Goal: Information Seeking & Learning: Learn about a topic

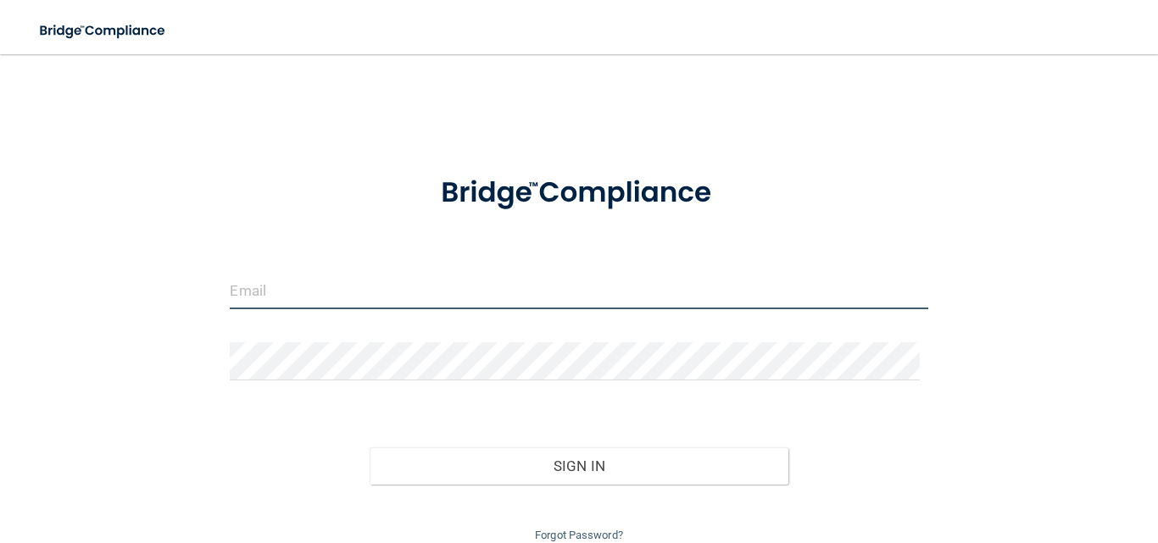
type input "[EMAIL_ADDRESS][DOMAIN_NAME]"
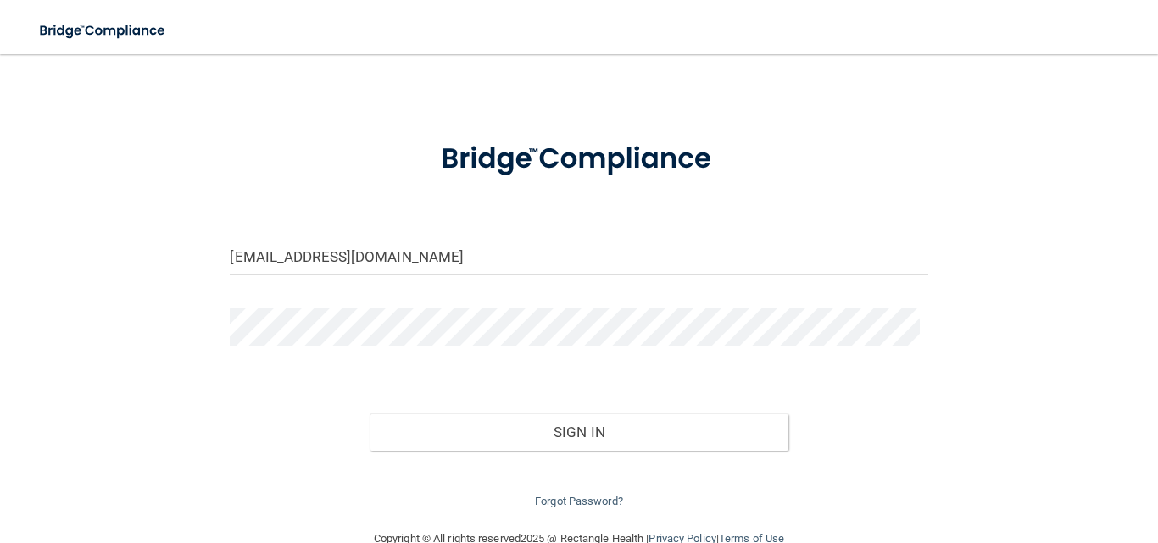
scroll to position [68, 0]
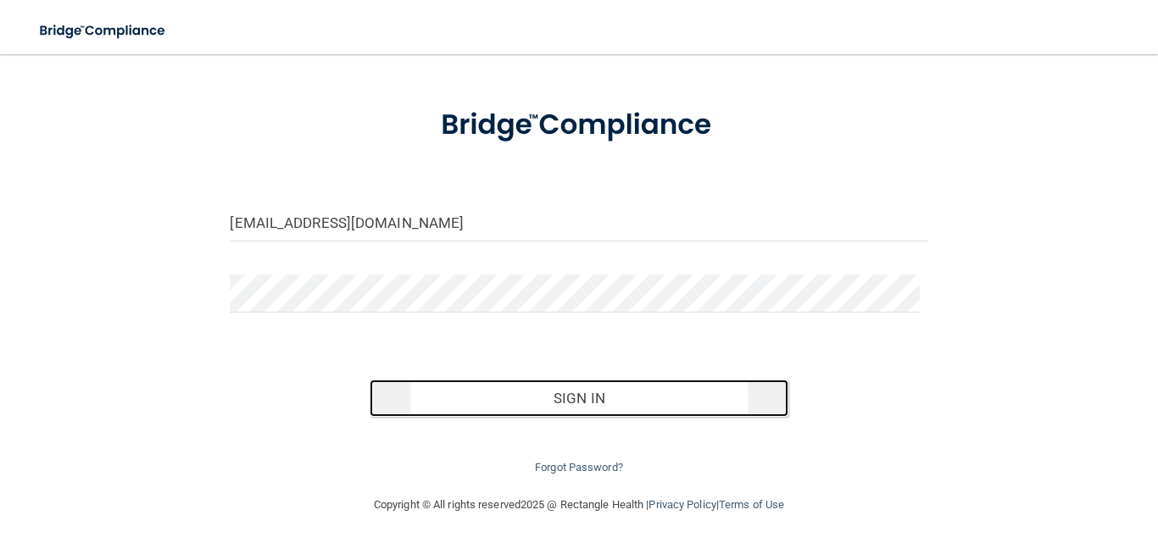
click at [598, 395] on button "Sign In" at bounding box center [579, 398] width 419 height 37
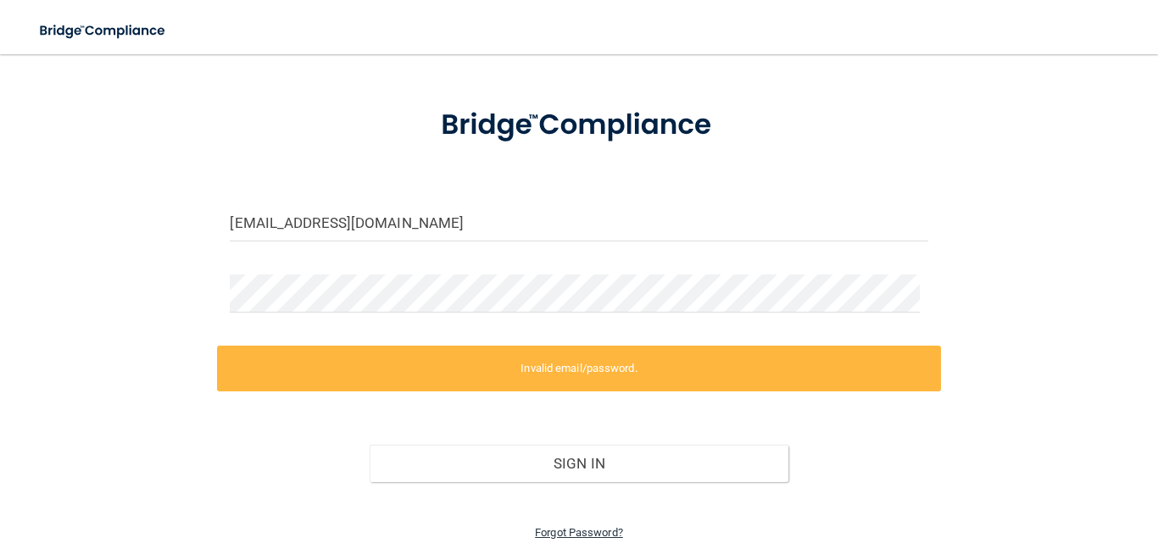
click at [561, 535] on link "Forgot Password?" at bounding box center [579, 532] width 88 height 13
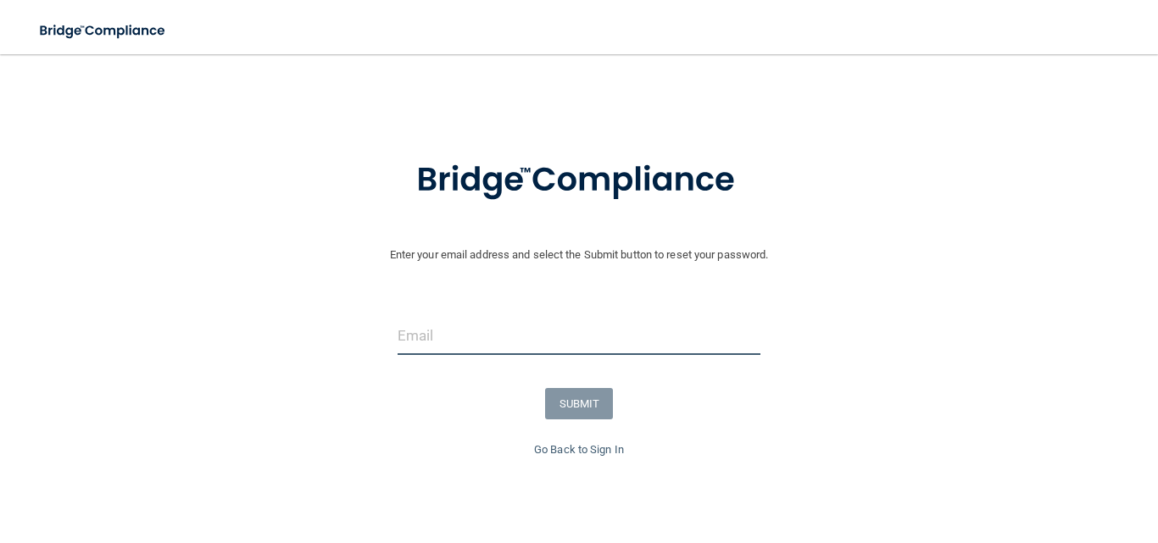
click at [449, 340] on input "email" at bounding box center [580, 336] width 364 height 38
type input "[EMAIL_ADDRESS][DOMAIN_NAME]"
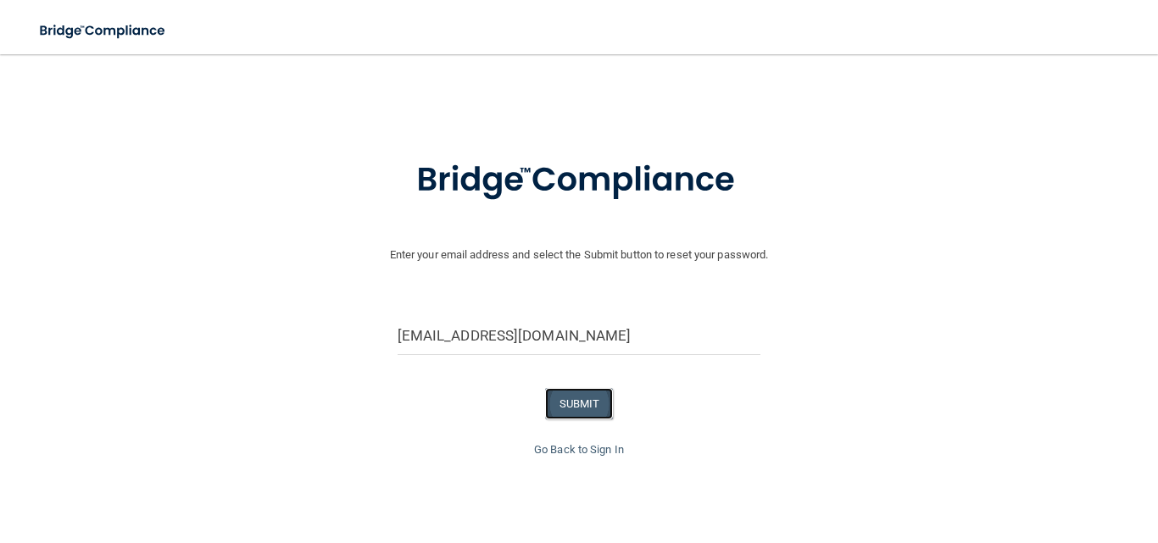
click at [564, 400] on button "SUBMIT" at bounding box center [579, 403] width 69 height 31
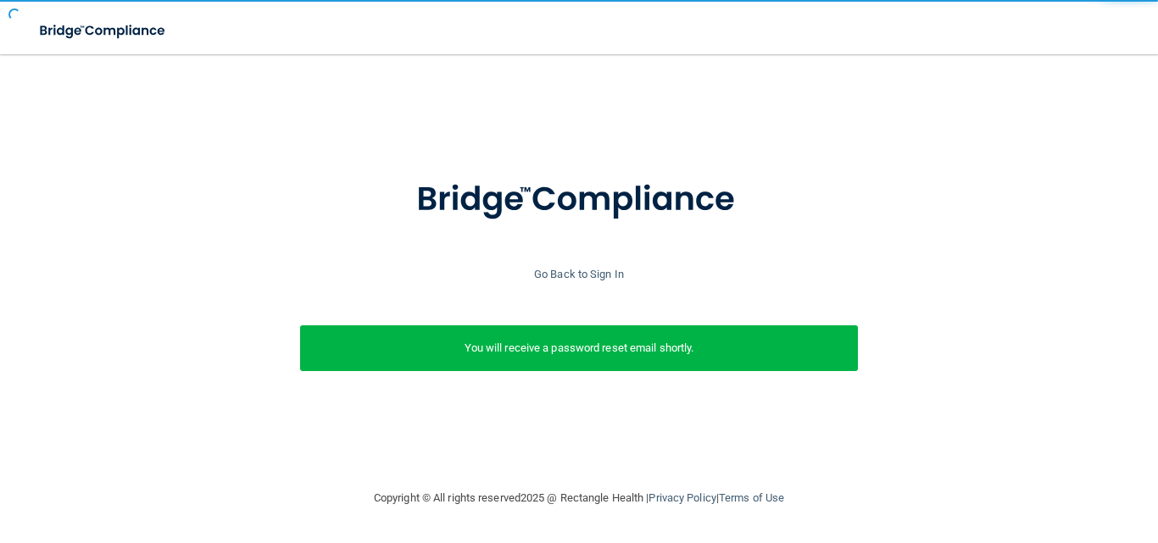
scroll to position [0, 0]
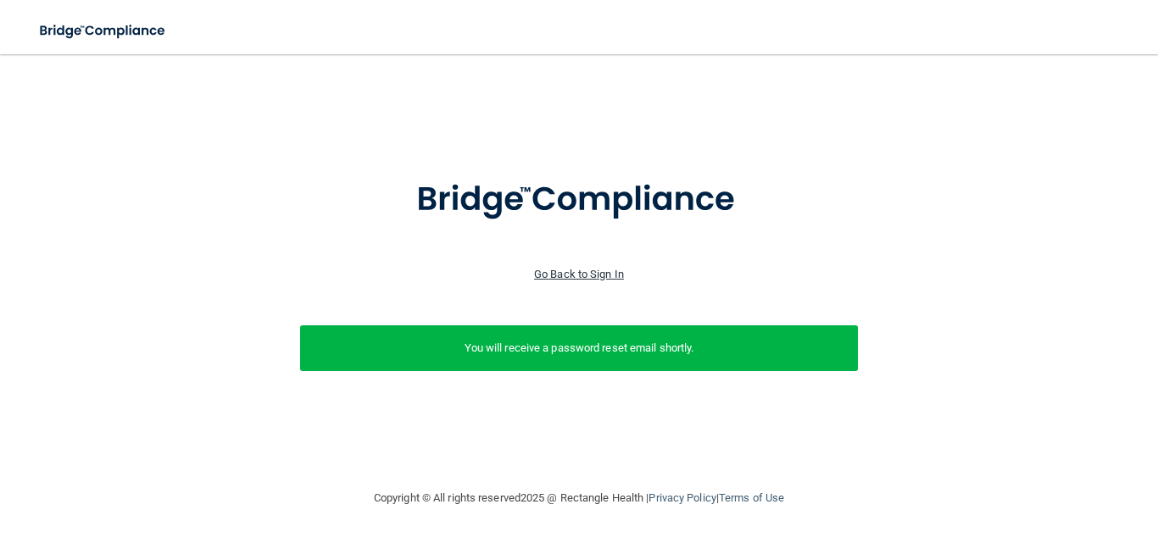
click at [588, 274] on link "Go Back to Sign In" at bounding box center [579, 274] width 90 height 13
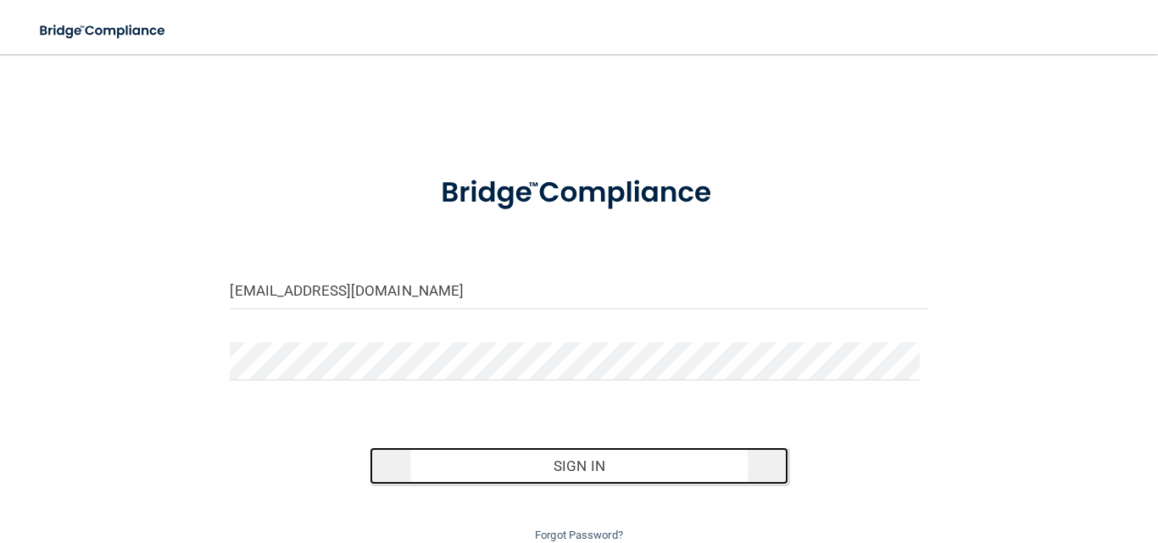
click at [582, 463] on button "Sign In" at bounding box center [579, 466] width 419 height 37
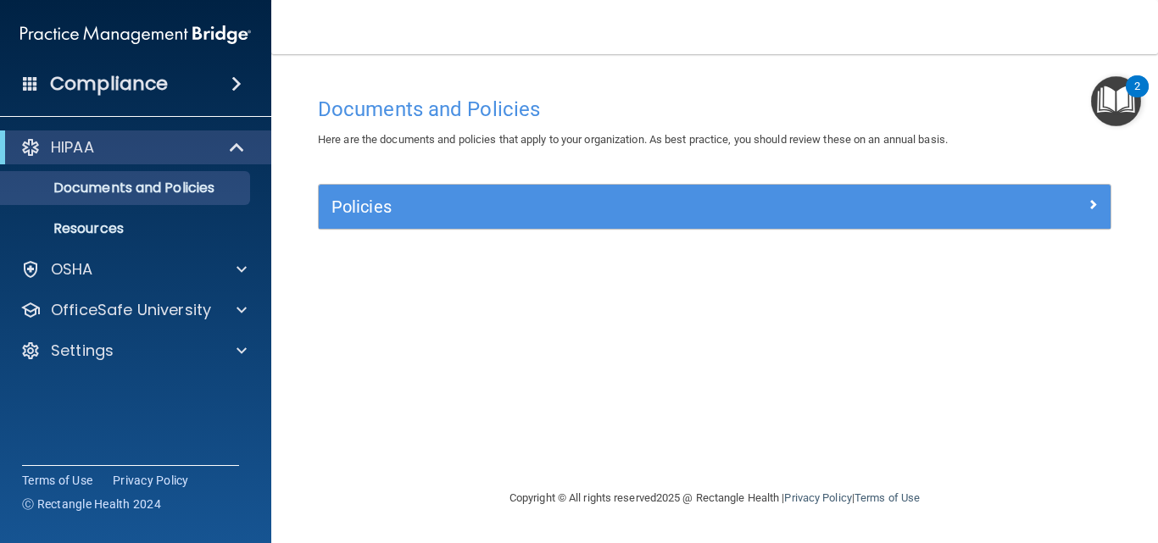
click at [922, 91] on div "Documents and Policies" at bounding box center [714, 109] width 819 height 42
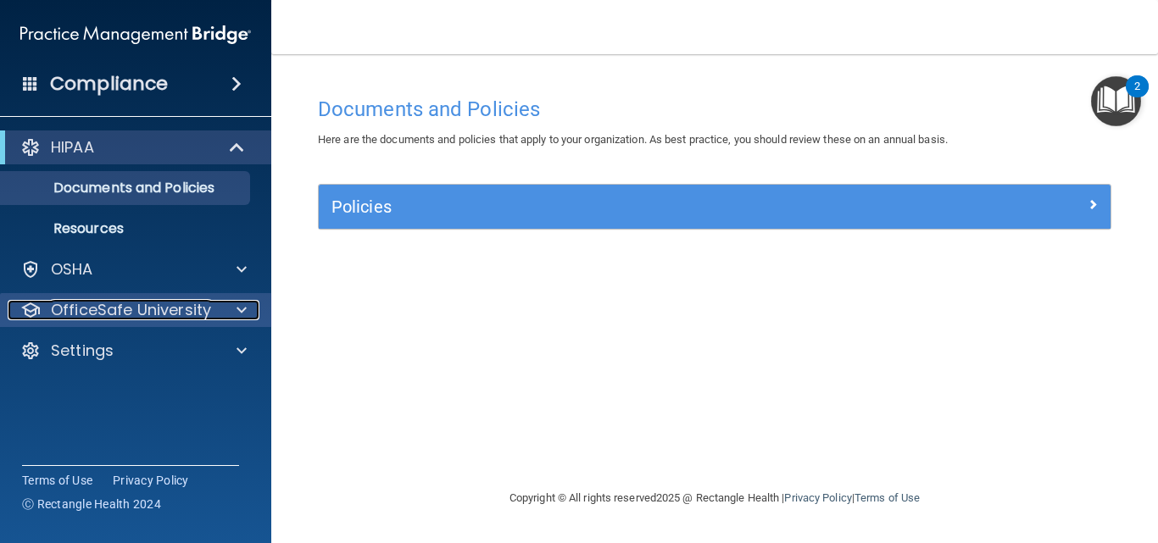
click at [235, 314] on div at bounding box center [239, 310] width 42 height 20
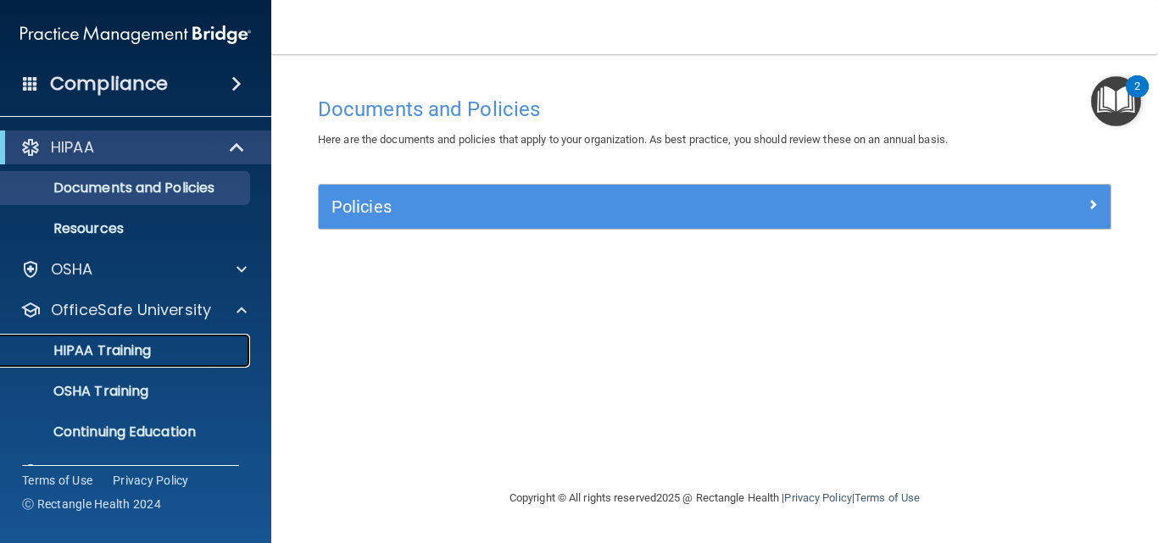
click at [176, 355] on div "HIPAA Training" at bounding box center [126, 350] width 231 height 17
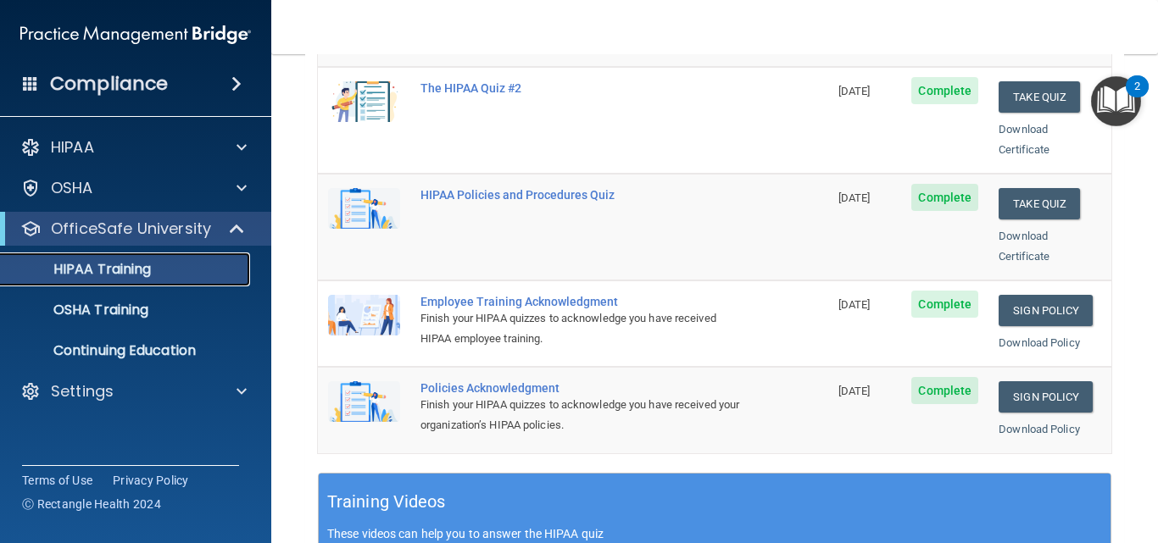
scroll to position [373, 0]
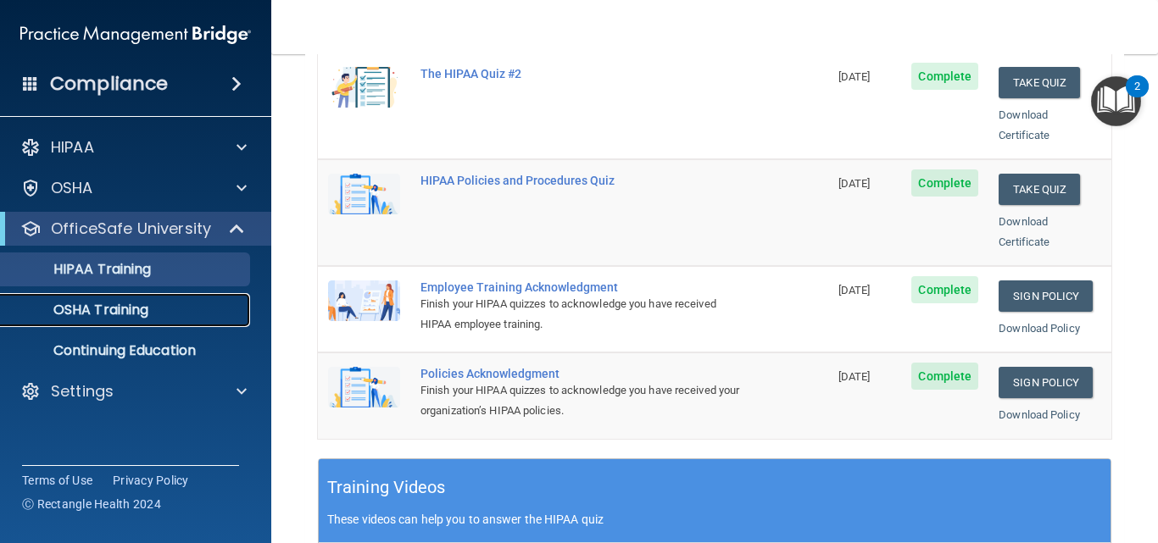
click at [207, 312] on div "OSHA Training" at bounding box center [126, 310] width 231 height 17
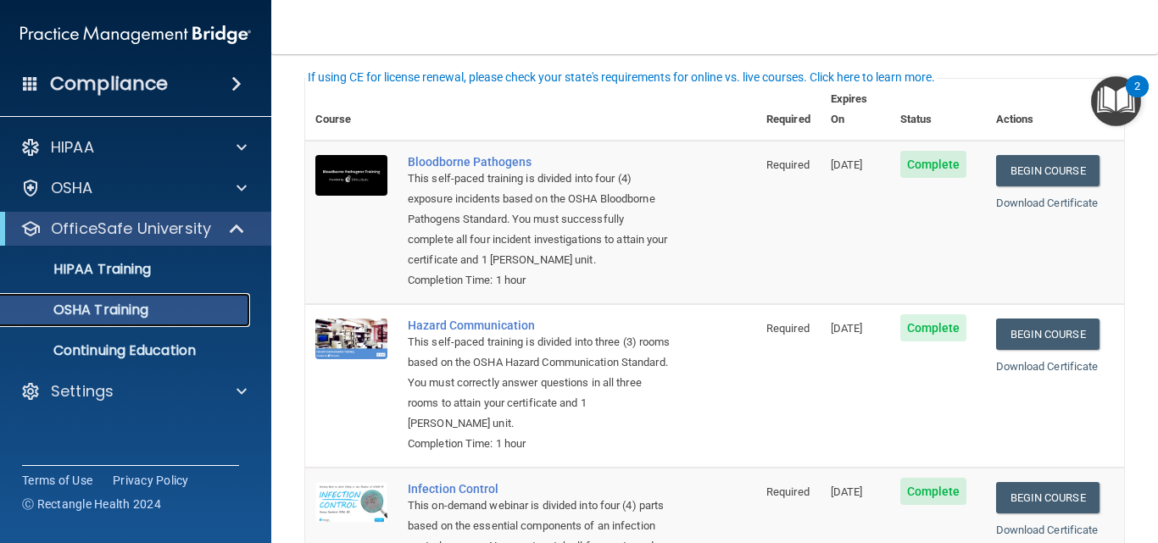
scroll to position [53, 0]
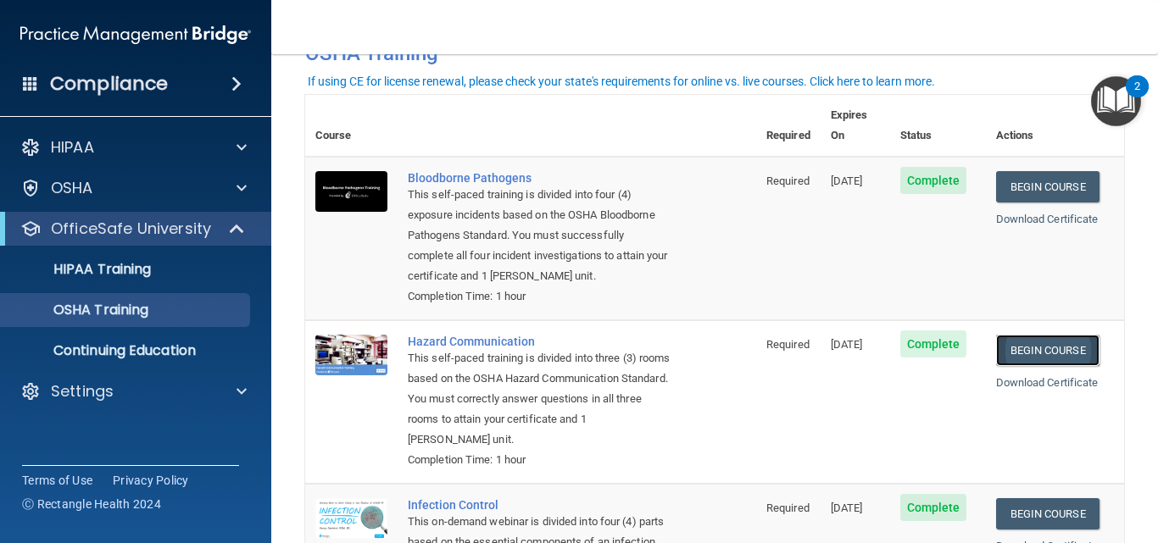
click at [1009, 353] on link "Begin Course" at bounding box center [1047, 350] width 103 height 31
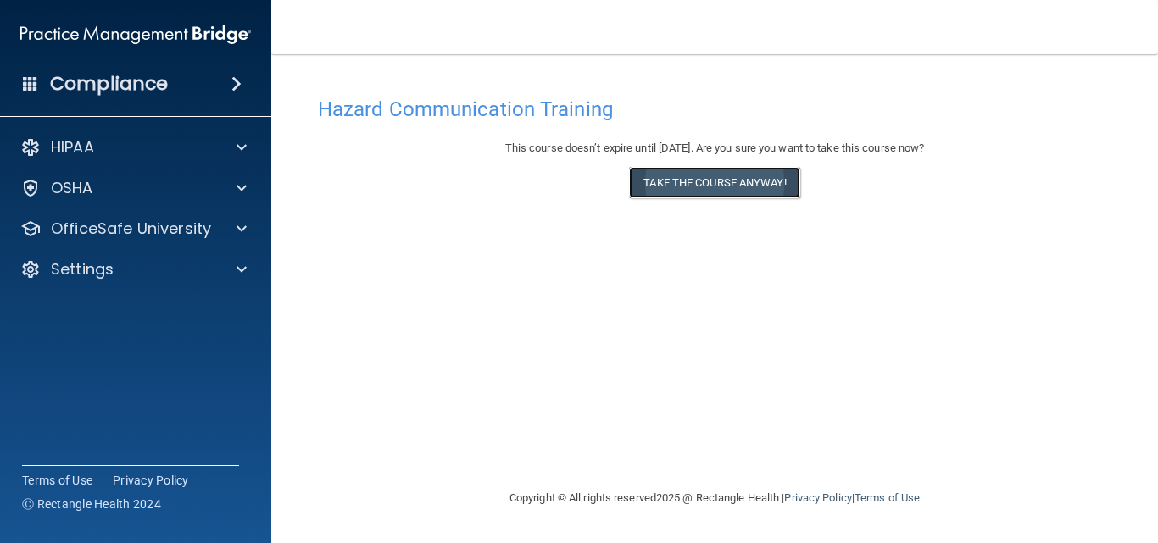
click at [713, 183] on button "Take the course anyway!" at bounding box center [714, 182] width 170 height 31
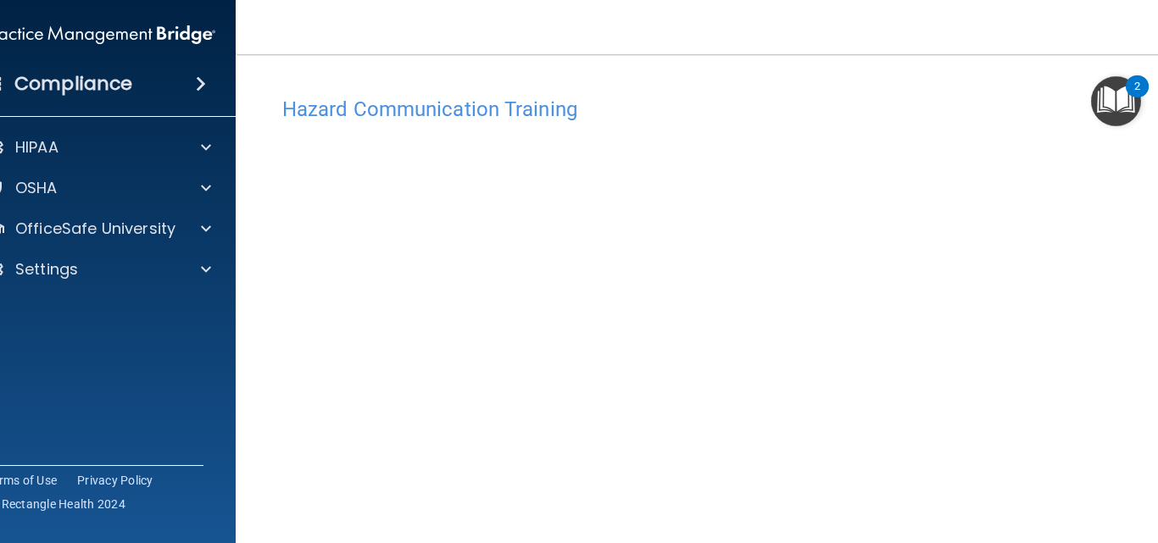
click at [1149, 532] on div "Hazard Communication Training This course doesn’t expire until [DATE]. Are you …" at bounding box center [715, 400] width 890 height 625
click at [1149, 538] on div "Hazard Communication Training This course doesn’t expire until [DATE]. Are you …" at bounding box center [715, 306] width 890 height 625
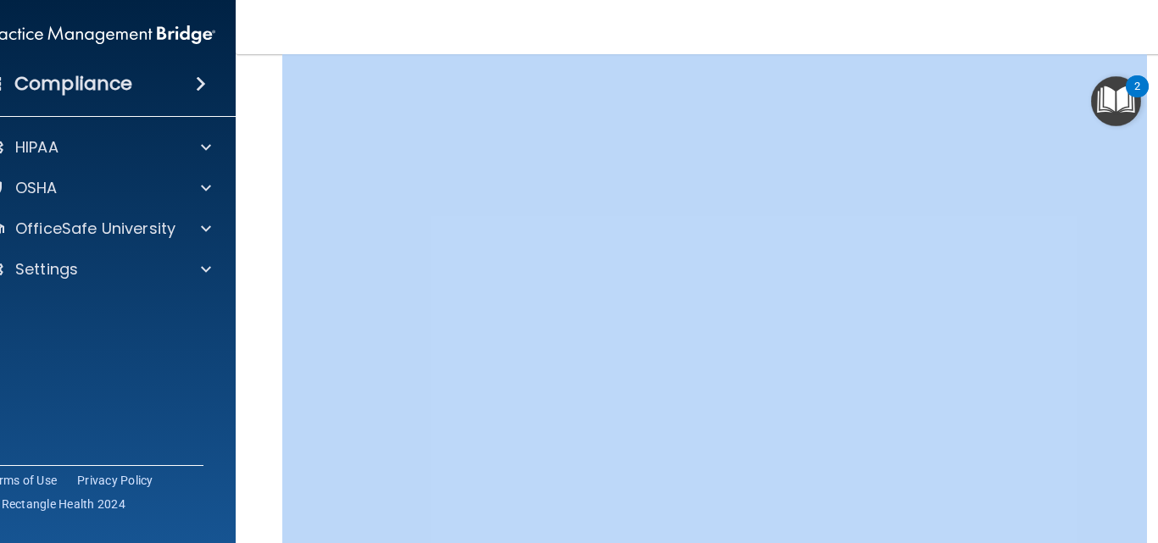
click at [1149, 538] on div "Hazard Communication Training This course doesn’t expire until [DATE]. Are you …" at bounding box center [715, 306] width 890 height 625
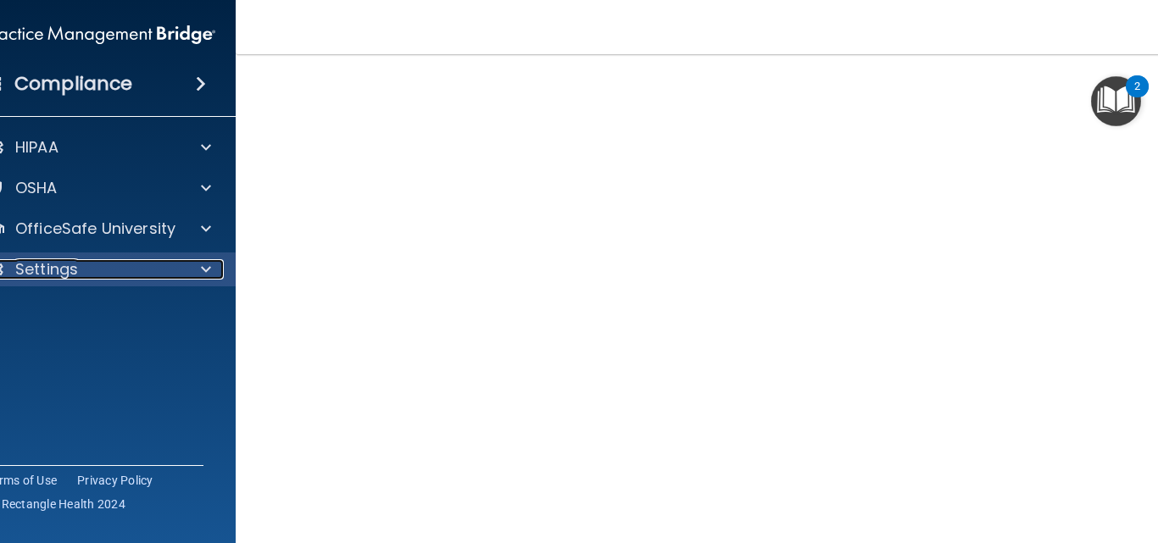
click at [149, 273] on div "Settings" at bounding box center [77, 269] width 210 height 20
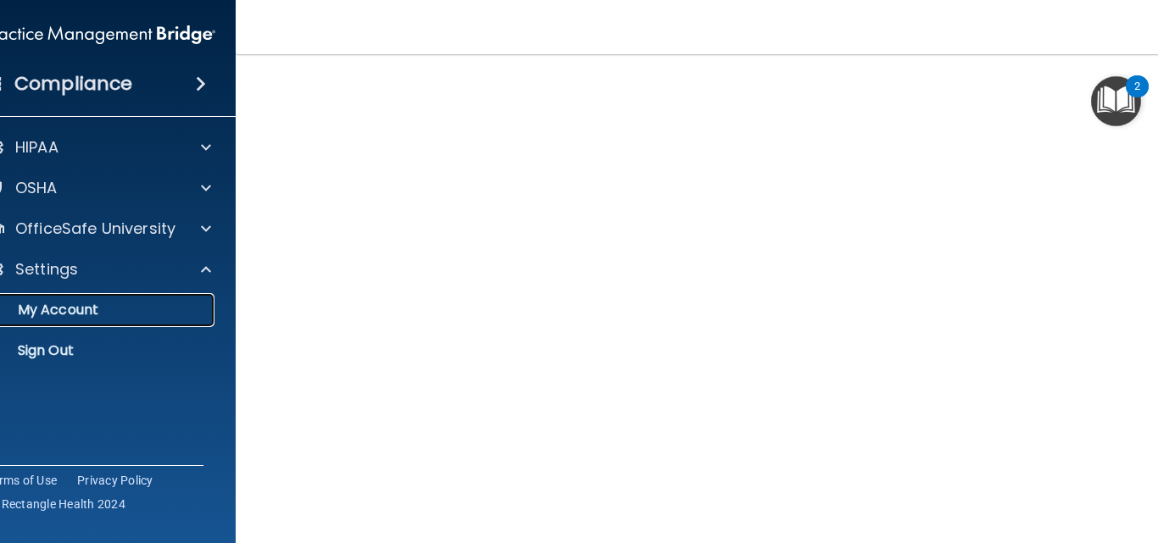
click at [148, 302] on p "My Account" at bounding box center [90, 310] width 231 height 17
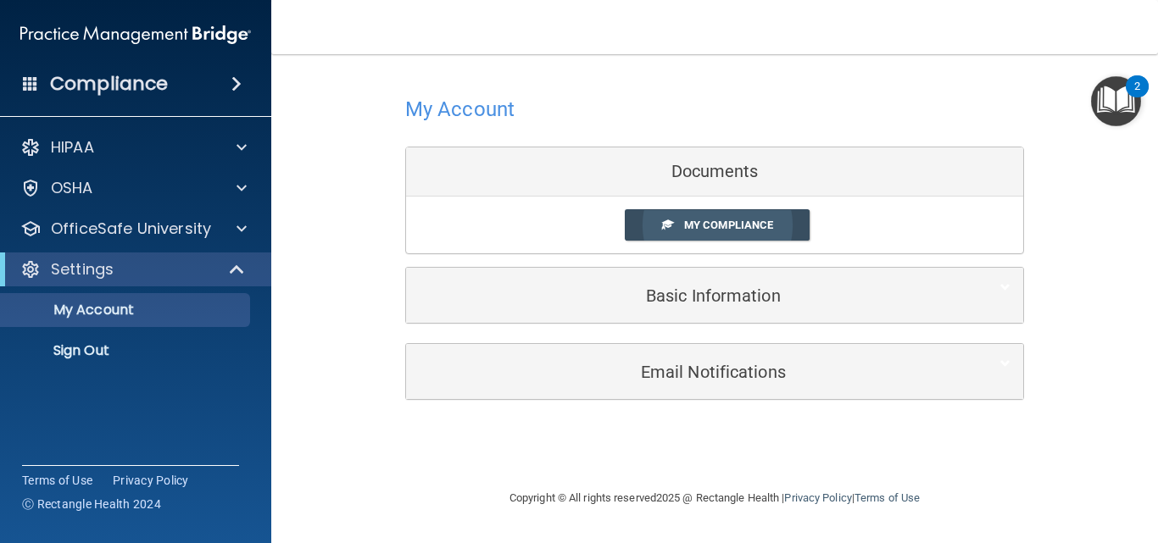
click at [685, 225] on span "My Compliance" at bounding box center [728, 225] width 89 height 13
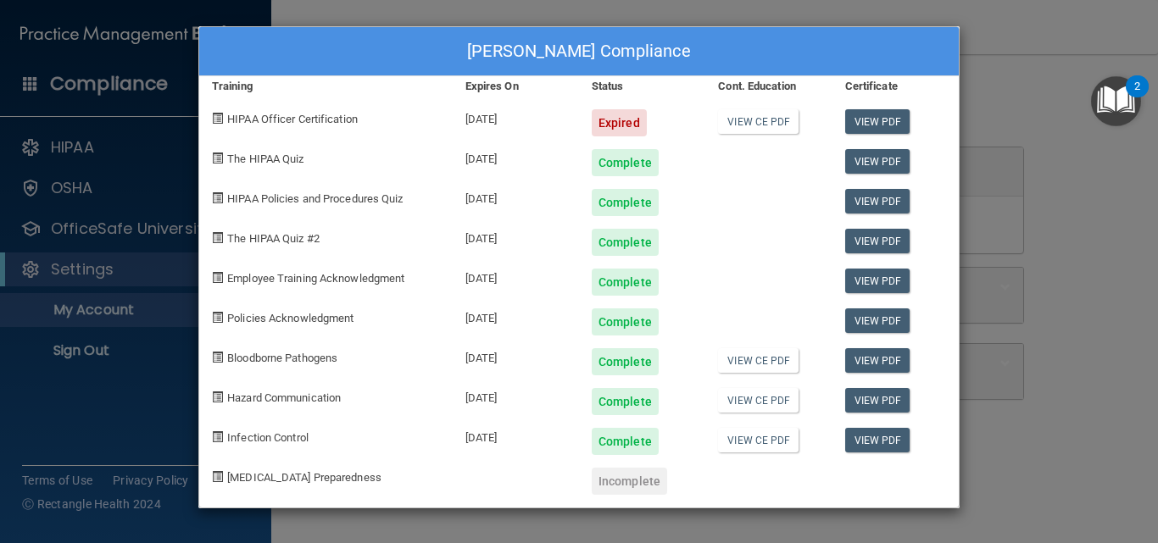
click at [685, 225] on div "Complete" at bounding box center [642, 236] width 126 height 40
drag, startPoint x: 477, startPoint y: 398, endPoint x: 491, endPoint y: 394, distance: 14.2
click at [491, 394] on div "[DATE]" at bounding box center [516, 396] width 126 height 40
click at [278, 397] on span "Hazard Communication" at bounding box center [284, 398] width 114 height 13
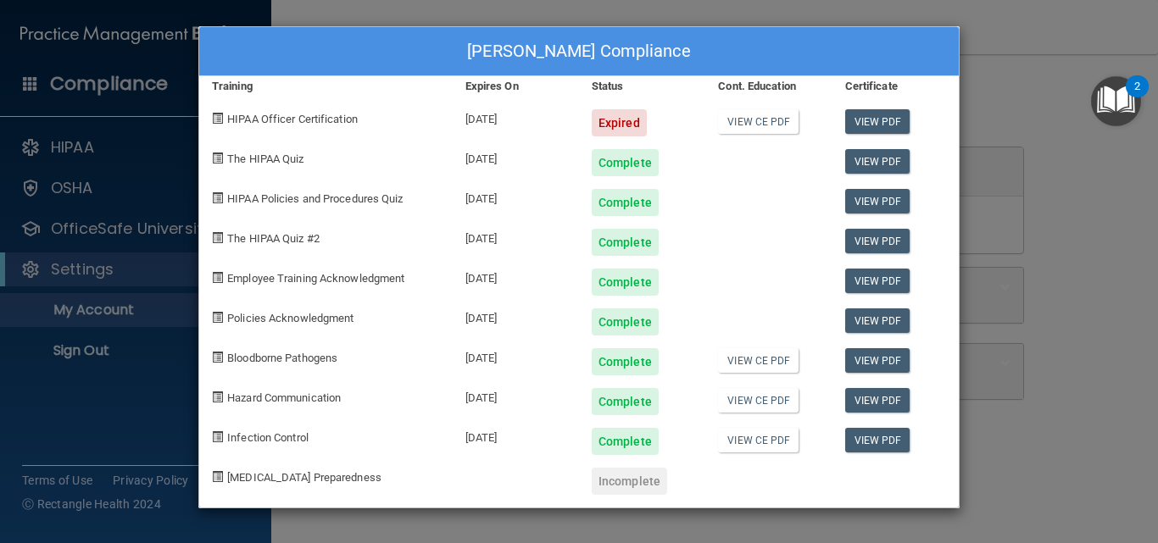
click at [222, 400] on span at bounding box center [217, 397] width 11 height 11
click at [749, 402] on link "View CE PDF" at bounding box center [758, 400] width 81 height 25
click at [176, 226] on div "Kimberly Haak's Compliance Training Expires On Status Cont. Education Certifica…" at bounding box center [579, 271] width 1158 height 543
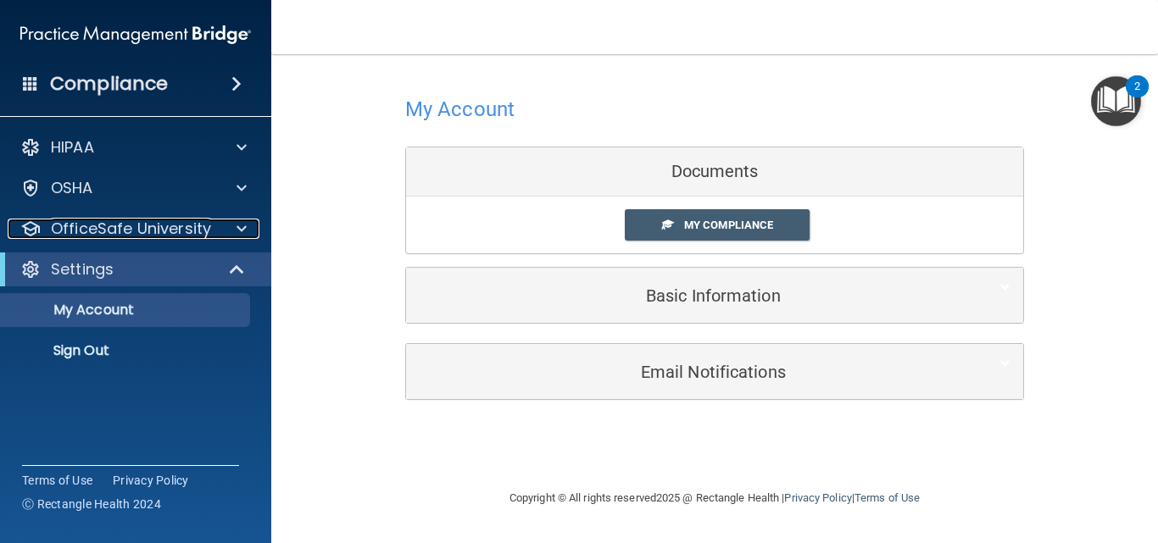
click at [176, 226] on p "OfficeSafe University" at bounding box center [131, 229] width 160 height 20
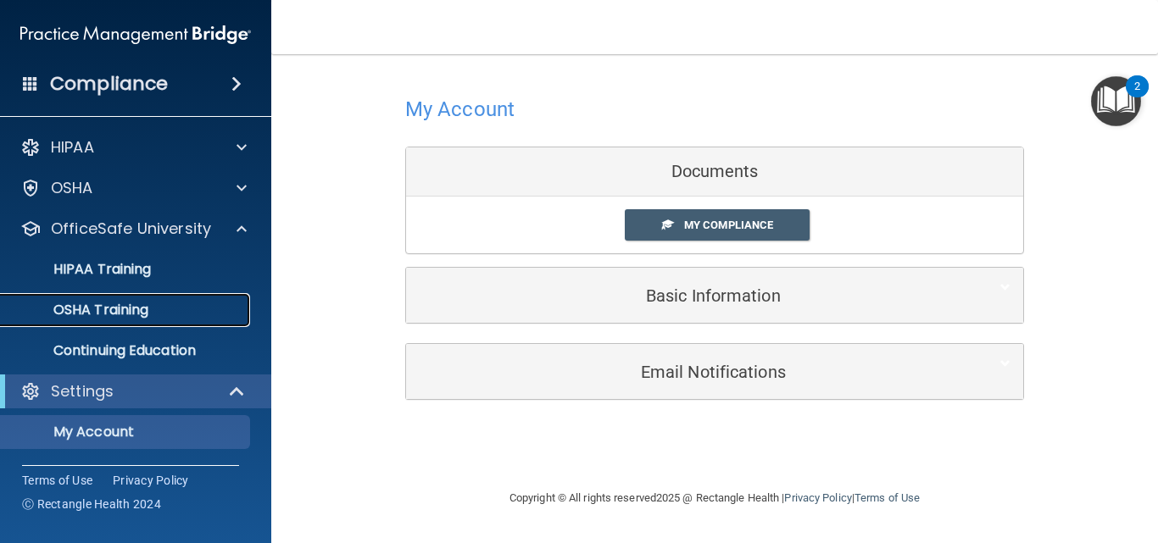
click at [186, 303] on div "OSHA Training" at bounding box center [126, 310] width 231 height 17
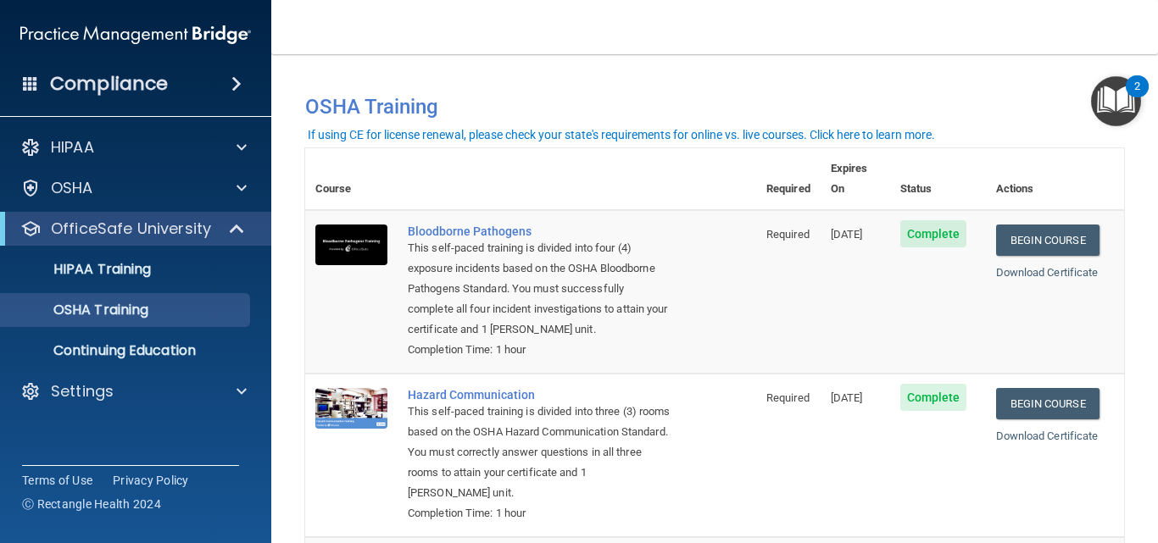
click at [506, 430] on div "This self-paced training is divided into three (3) rooms based on the OSHA Haza…" at bounding box center [540, 453] width 264 height 102
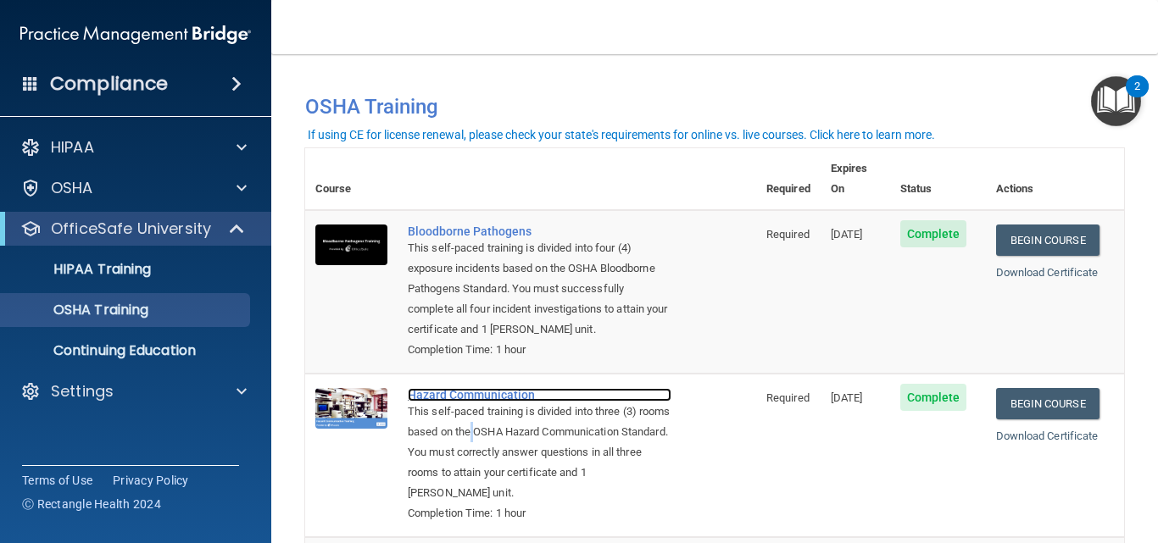
click at [495, 397] on div "Hazard Communication" at bounding box center [540, 395] width 264 height 14
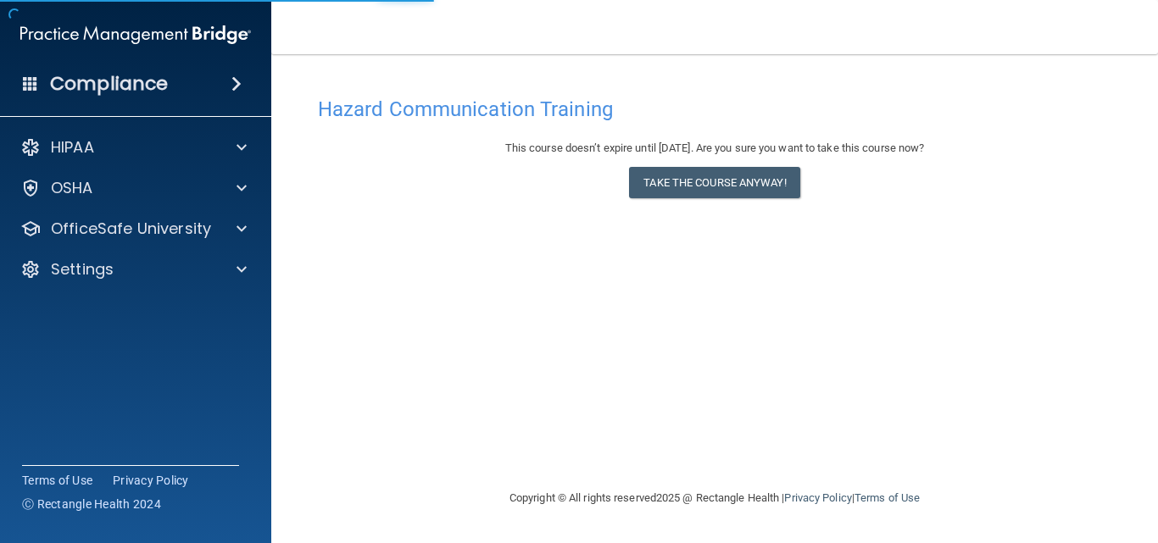
click at [495, 397] on div "Hazard Communication Training This course doesn’t expire until [DATE]. Are you …" at bounding box center [714, 288] width 819 height 400
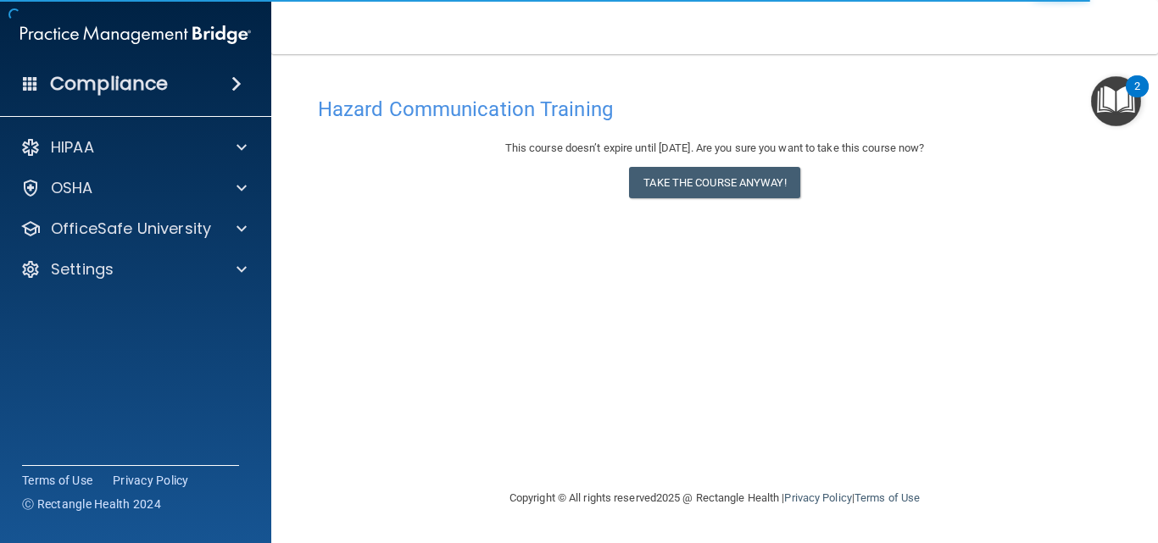
click at [1118, 96] on img "Open Resource Center, 2 new notifications" at bounding box center [1116, 101] width 50 height 50
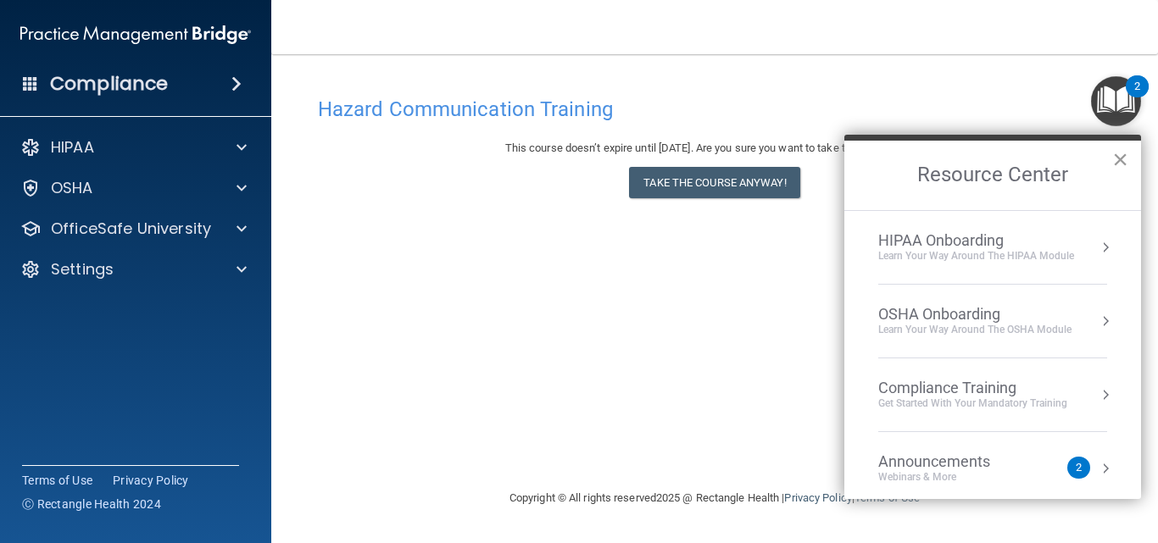
click at [1120, 153] on button "×" at bounding box center [1120, 159] width 16 height 27
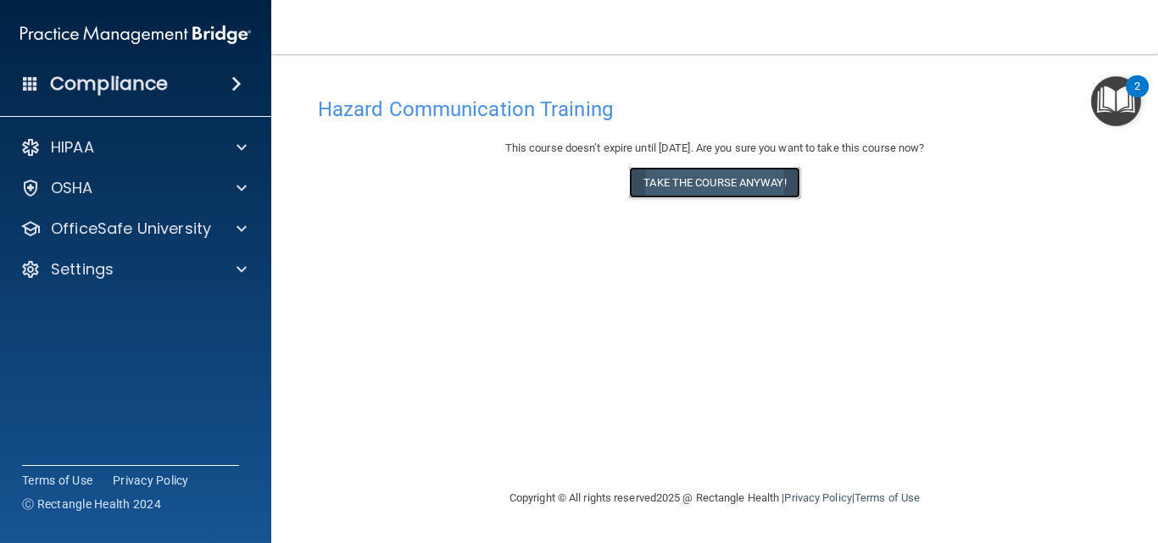
click at [771, 189] on button "Take the course anyway!" at bounding box center [714, 182] width 170 height 31
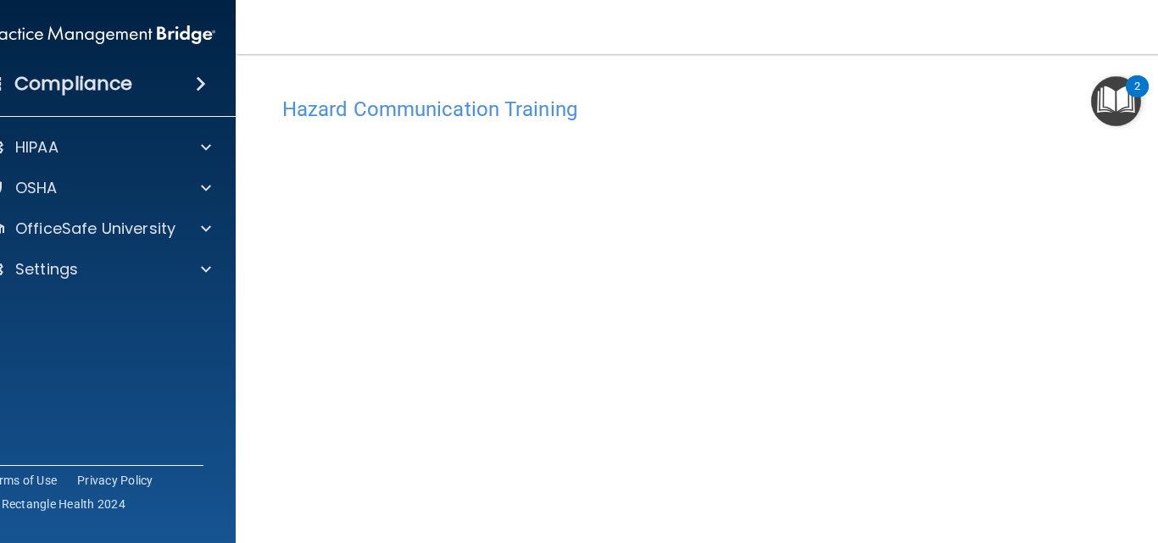
scroll to position [94, 0]
drag, startPoint x: 1149, startPoint y: 480, endPoint x: 1150, endPoint y: 469, distance: 11.1
click at [1150, 469] on div "Hazard Communication Training This course doesn’t expire until [DATE]. Are you …" at bounding box center [715, 306] width 890 height 625
click at [1150, 469] on div "Hazard Communication Training This course doesn’t expire until 10/14/2025. Are …" at bounding box center [715, 306] width 890 height 625
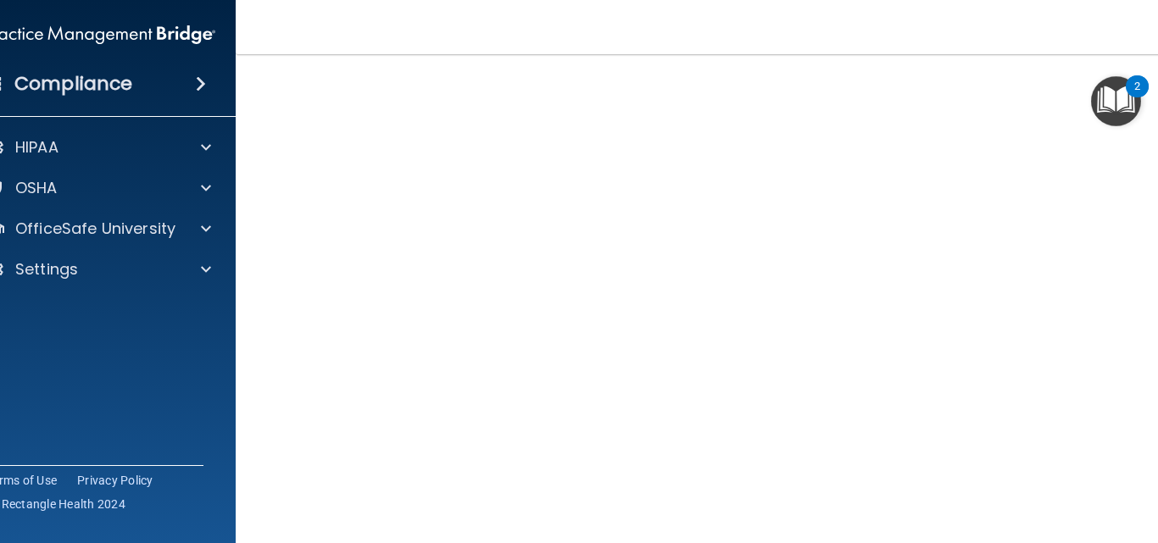
click at [1147, 521] on div "Hazard Communication Training This course doesn’t expire until 10/14/2025. Are …" at bounding box center [715, 306] width 890 height 625
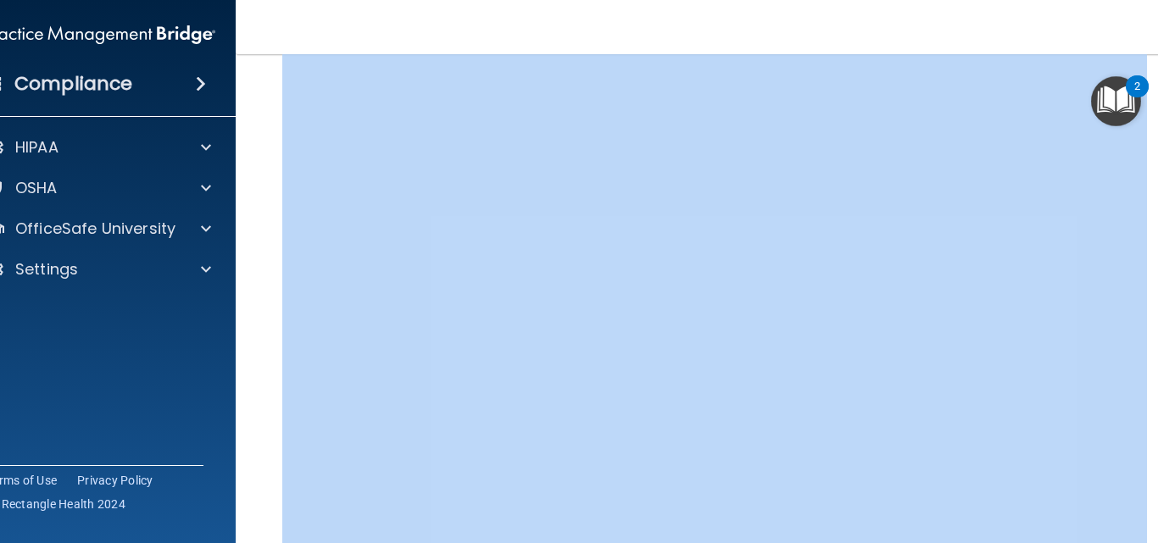
click at [1147, 521] on div "Hazard Communication Training This course doesn’t expire until 10/14/2025. Are …" at bounding box center [715, 306] width 890 height 625
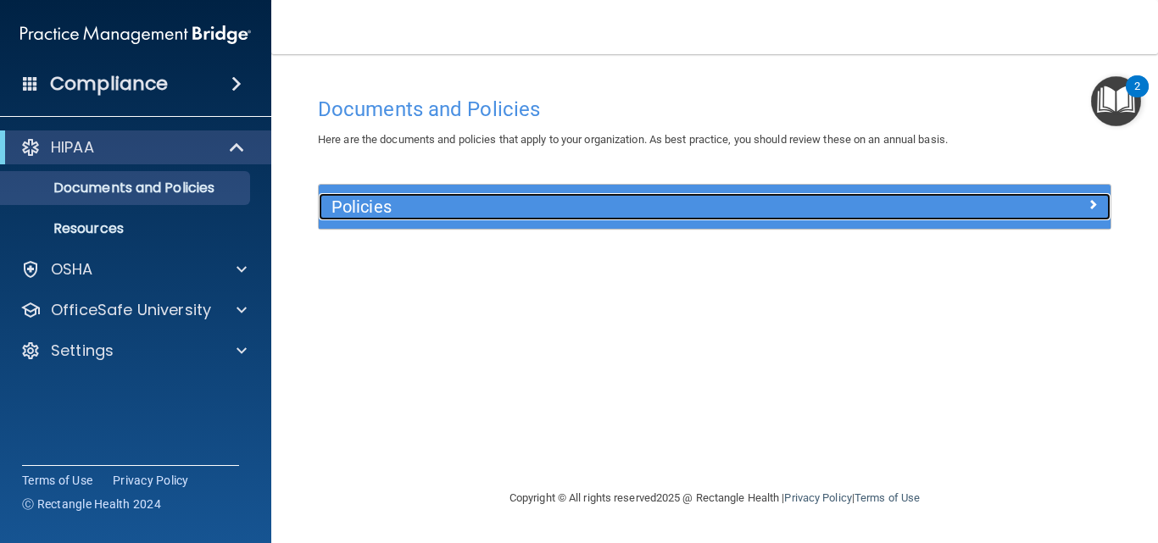
click at [1094, 203] on span at bounding box center [1093, 204] width 10 height 20
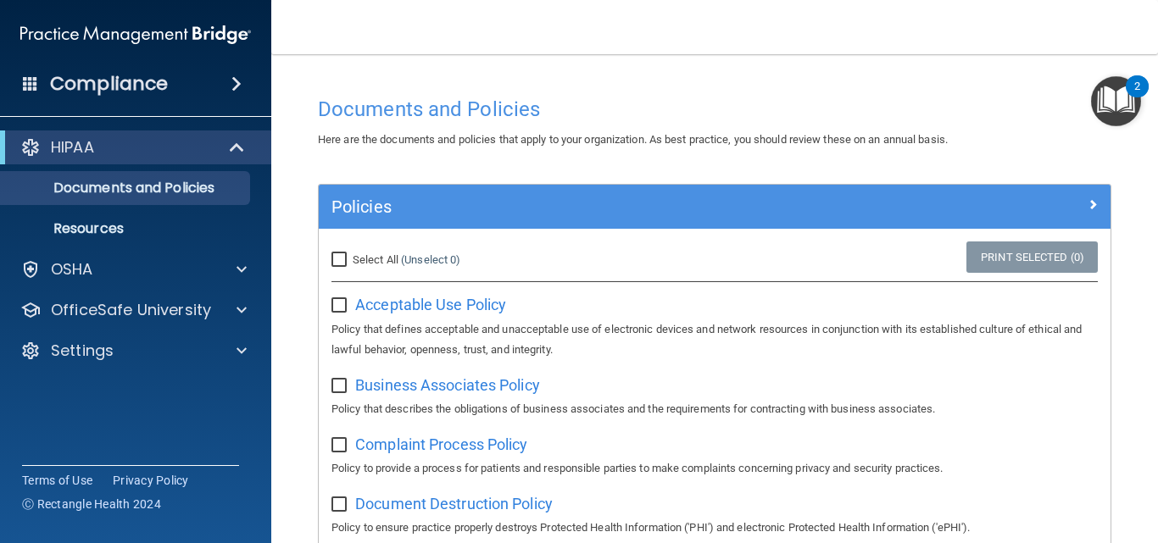
click at [341, 260] on input "Select All (Unselect 0) Unselect All" at bounding box center [340, 260] width 19 height 14
checkbox input "true"
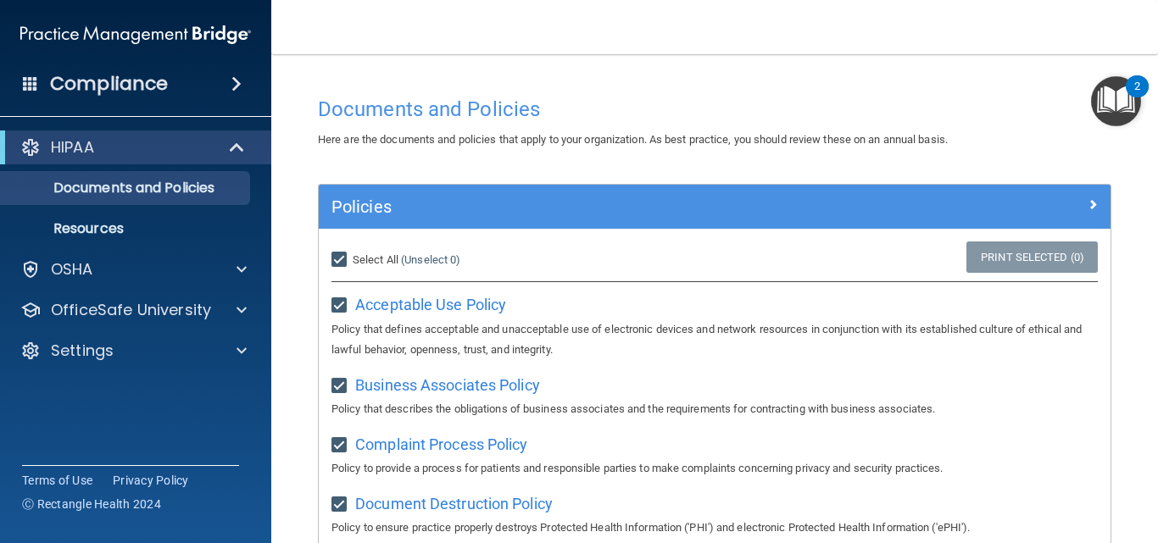
checkbox input "true"
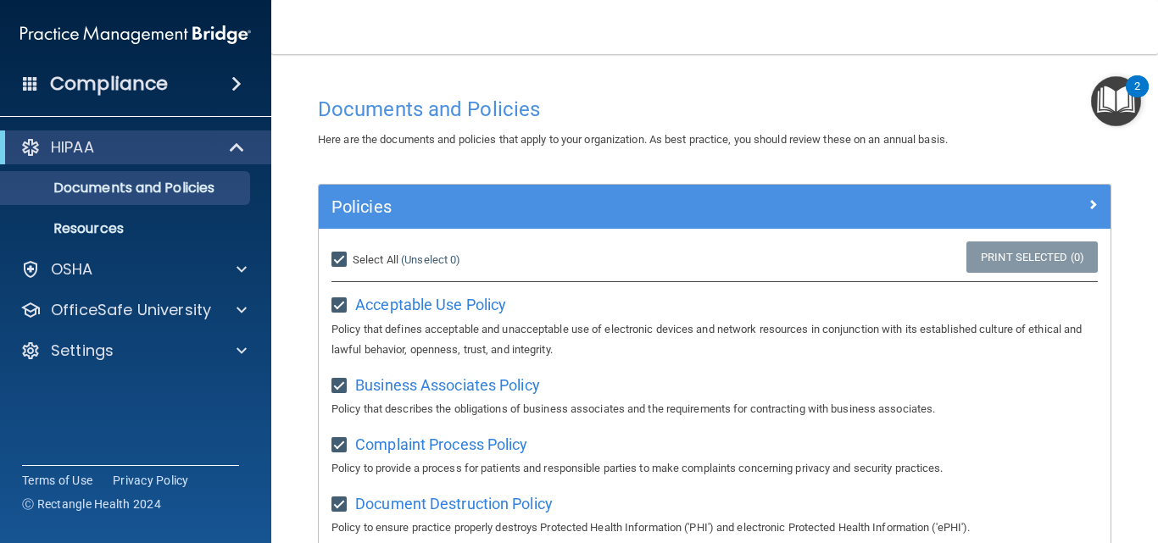
checkbox input "true"
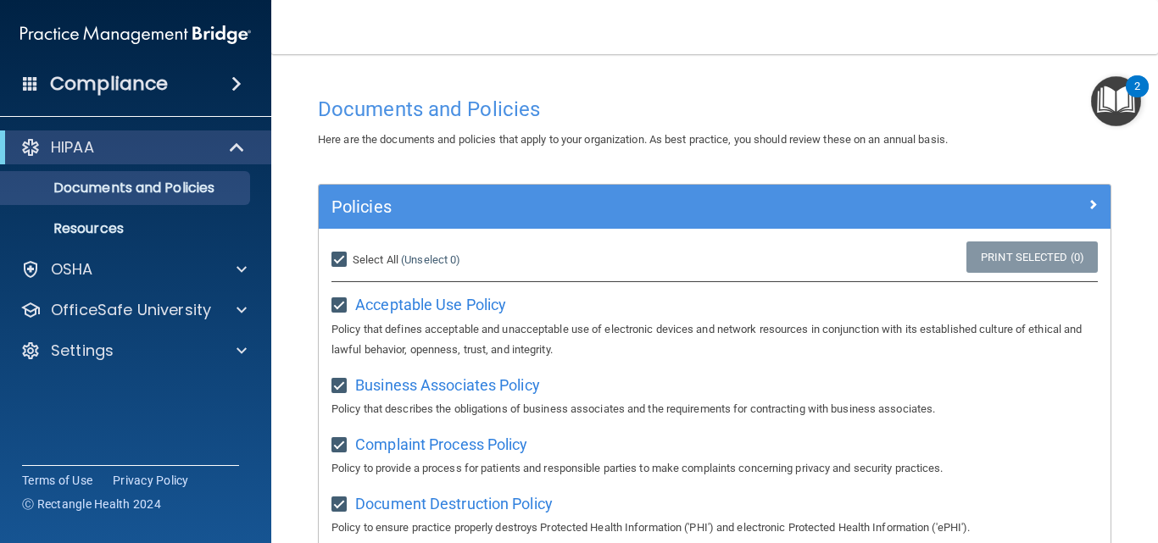
checkbox input "true"
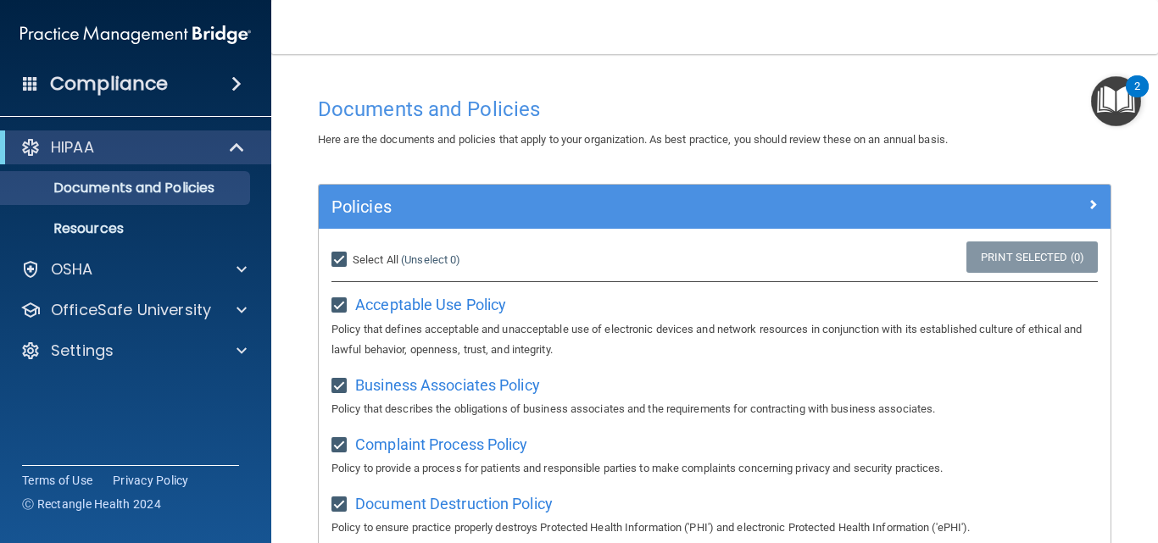
checkbox input "true"
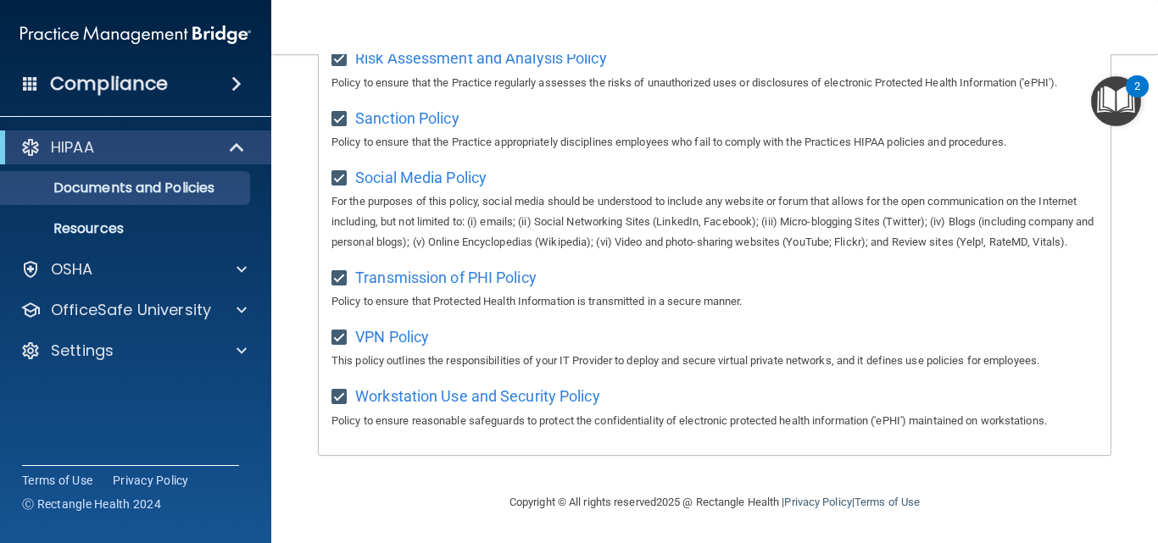
scroll to position [1319, 0]
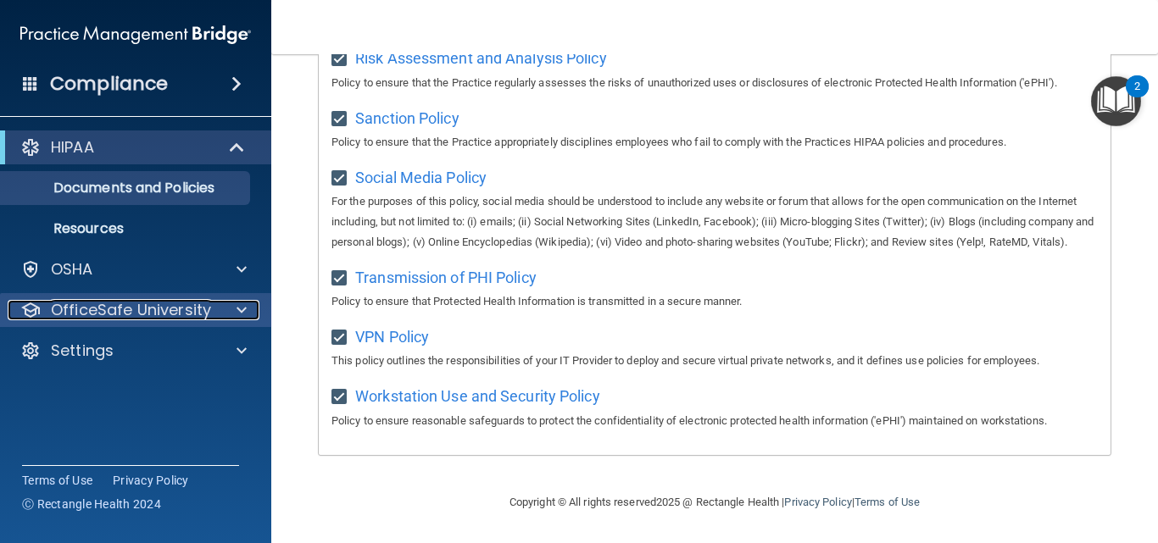
click at [195, 311] on p "OfficeSafe University" at bounding box center [131, 310] width 160 height 20
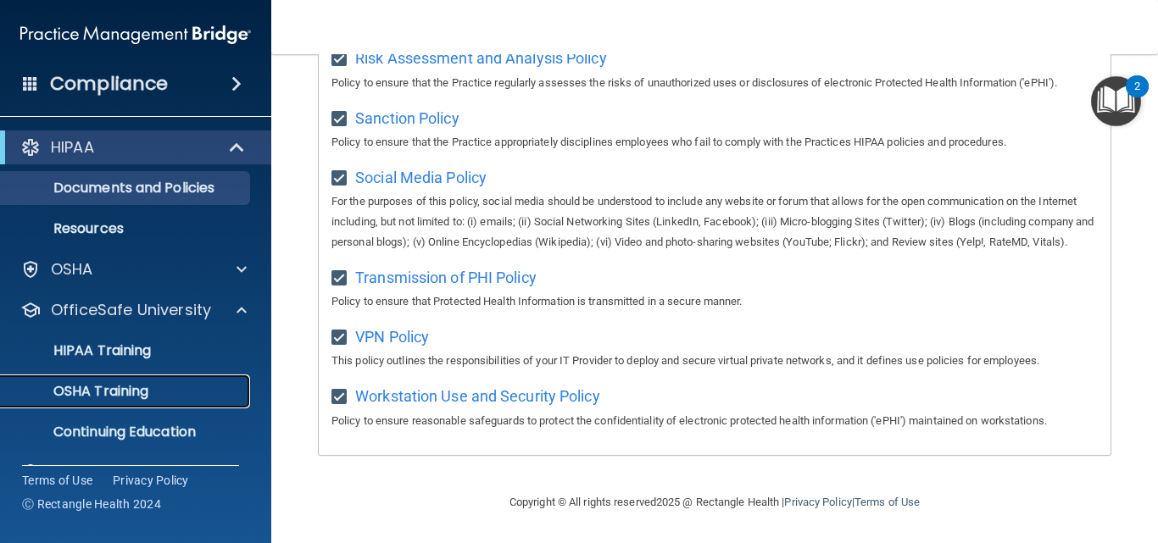
click at [146, 396] on p "OSHA Training" at bounding box center [79, 391] width 137 height 17
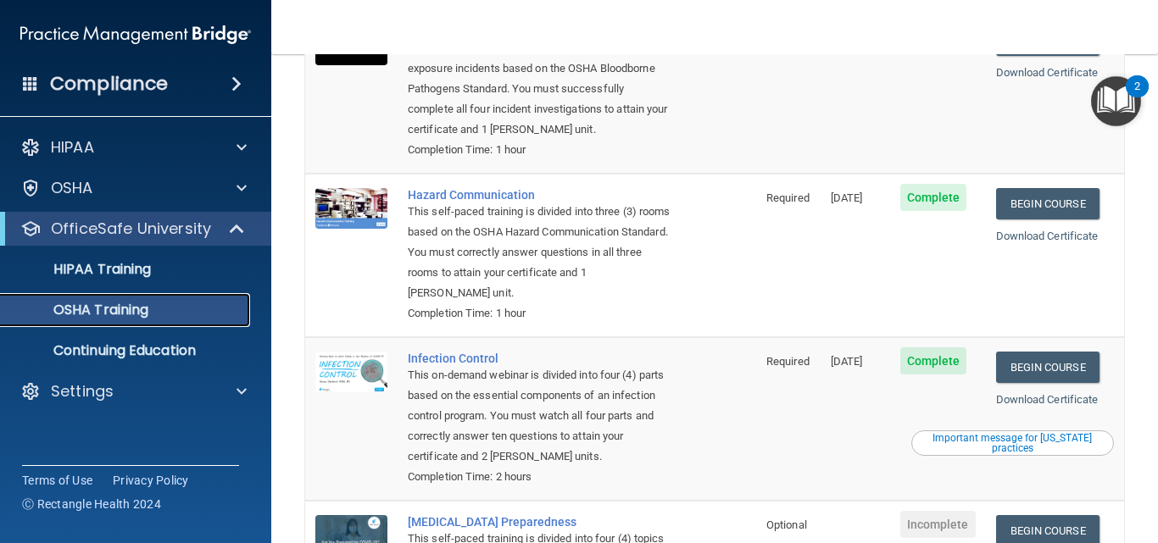
scroll to position [188, 0]
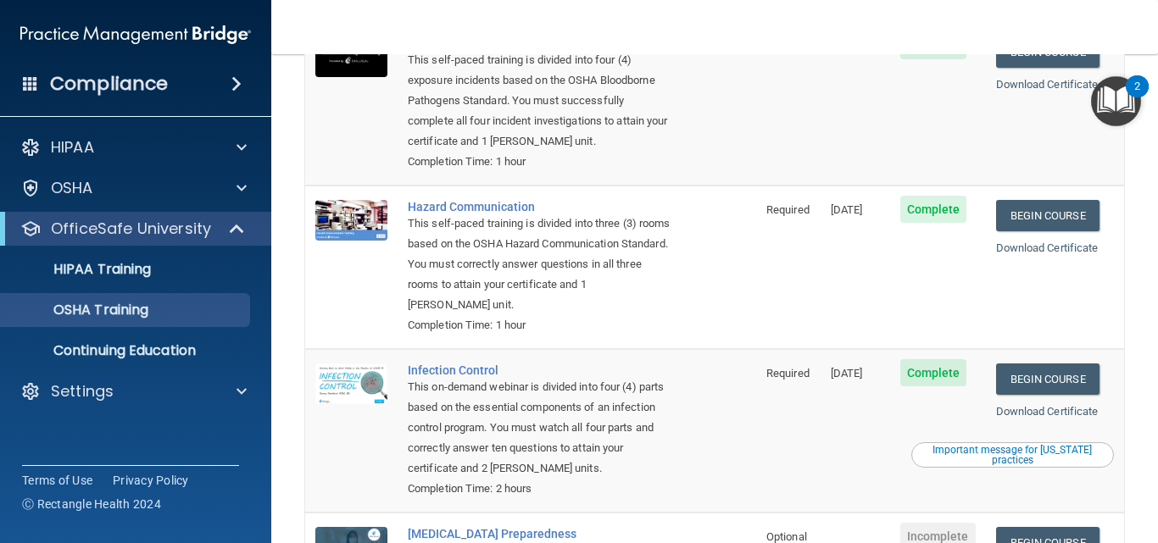
click at [992, 158] on td "Begin Course Download Certificate" at bounding box center [1055, 104] width 139 height 164
click at [1018, 214] on link "Begin Course" at bounding box center [1047, 215] width 103 height 31
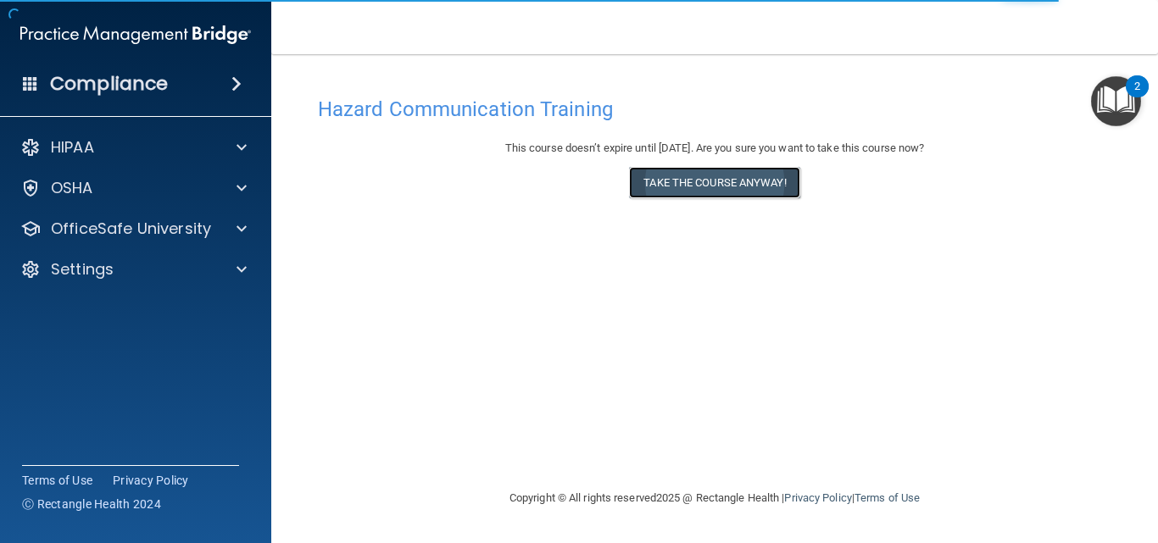
click at [760, 181] on button "Take the course anyway!" at bounding box center [714, 182] width 170 height 31
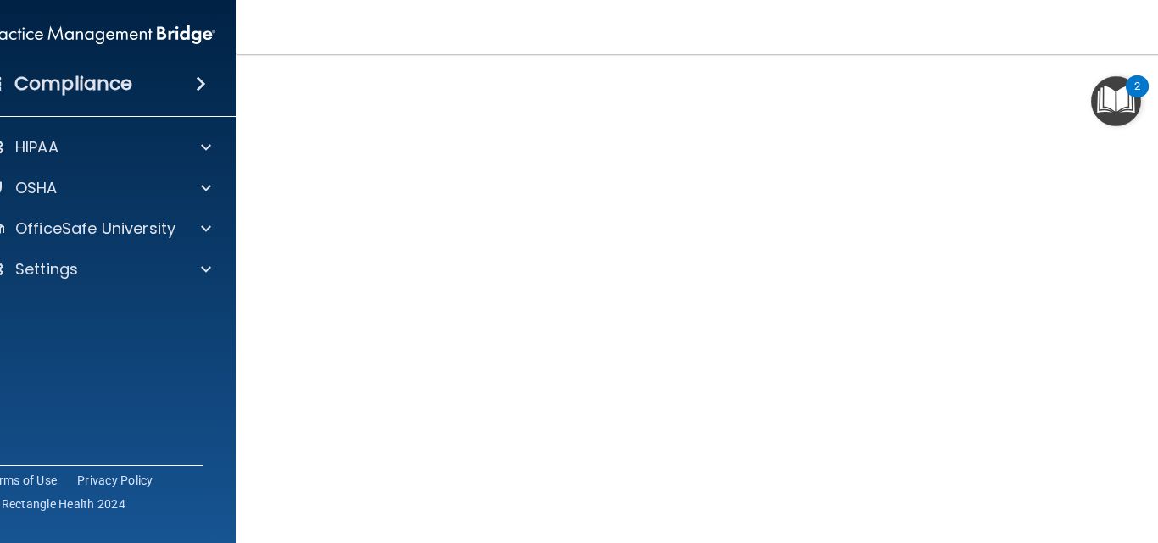
scroll to position [94, 0]
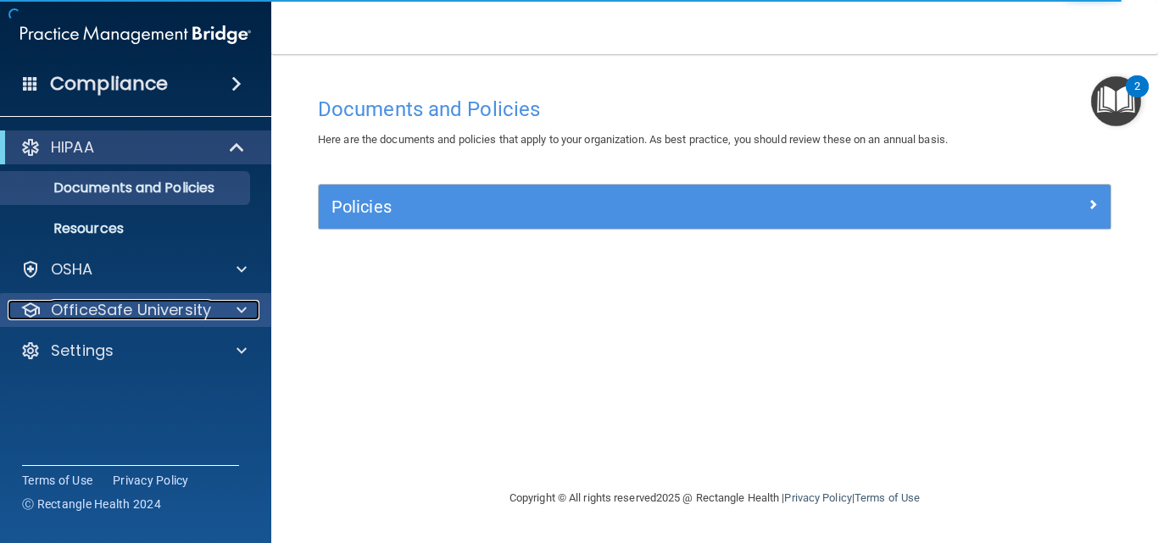
click at [182, 310] on p "OfficeSafe University" at bounding box center [131, 310] width 160 height 20
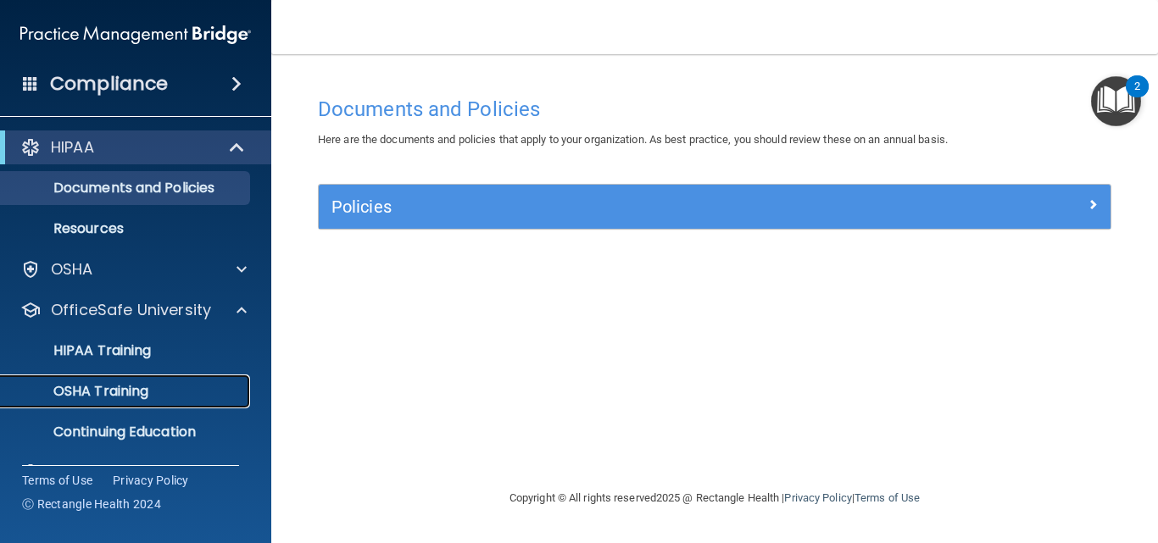
click at [168, 390] on div "OSHA Training" at bounding box center [126, 391] width 231 height 17
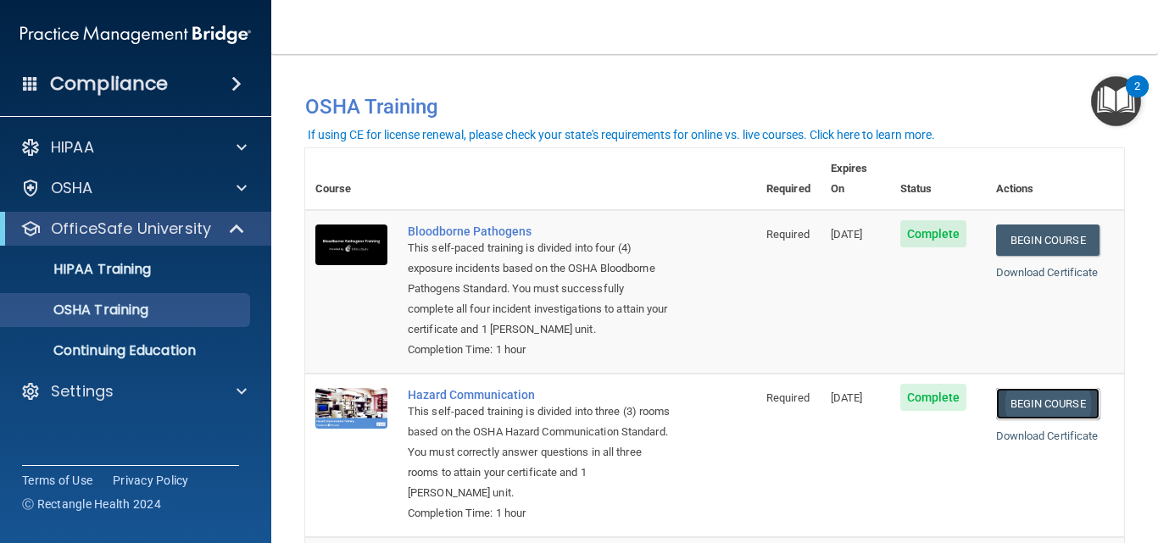
click at [1024, 409] on link "Begin Course" at bounding box center [1047, 403] width 103 height 31
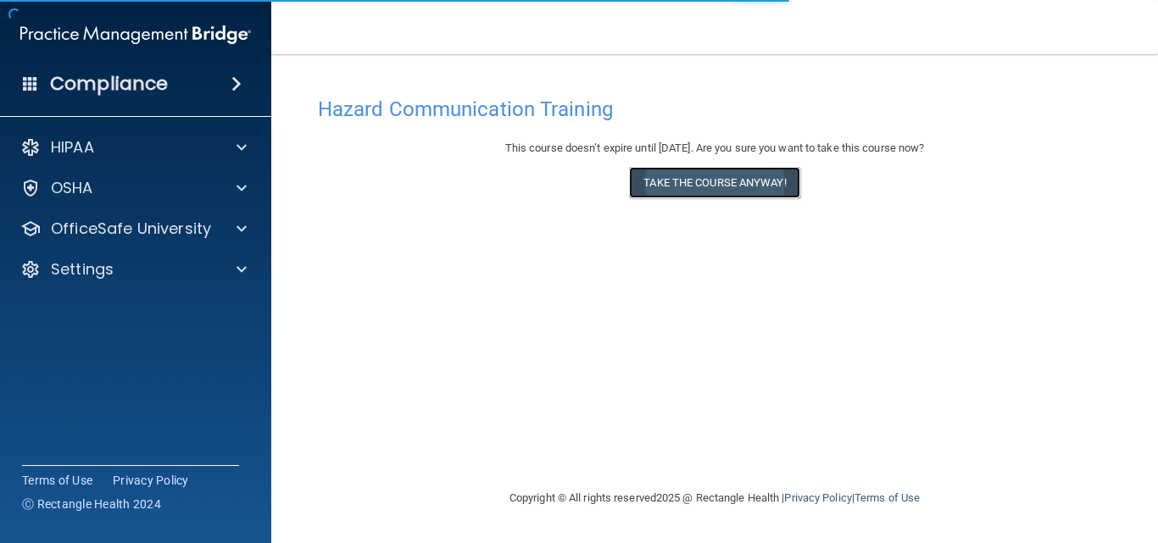
click at [738, 188] on button "Take the course anyway!" at bounding box center [714, 182] width 170 height 31
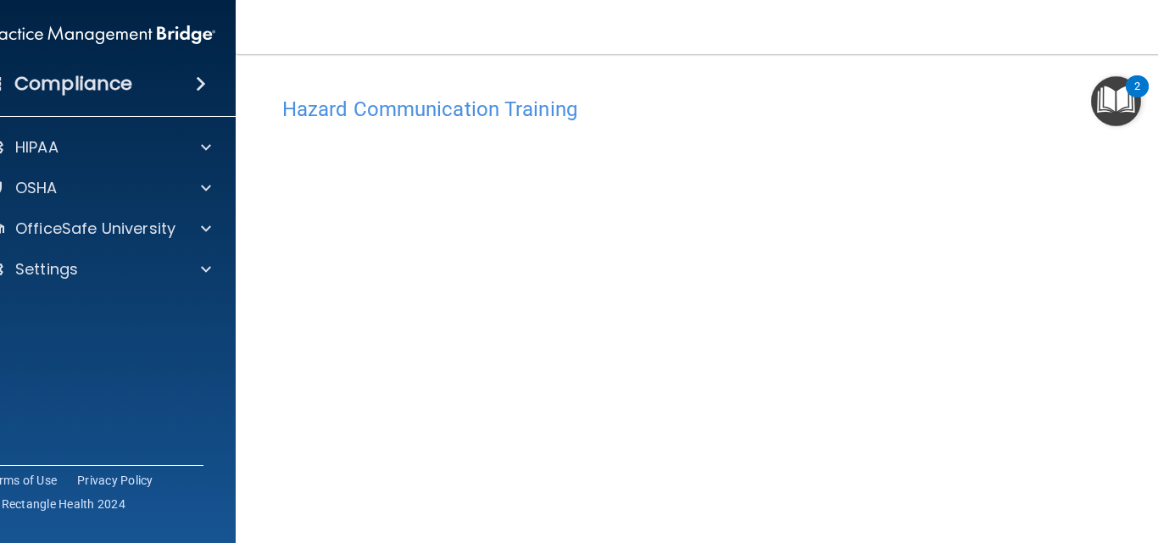
scroll to position [94, 0]
